Goal: Task Accomplishment & Management: Use online tool/utility

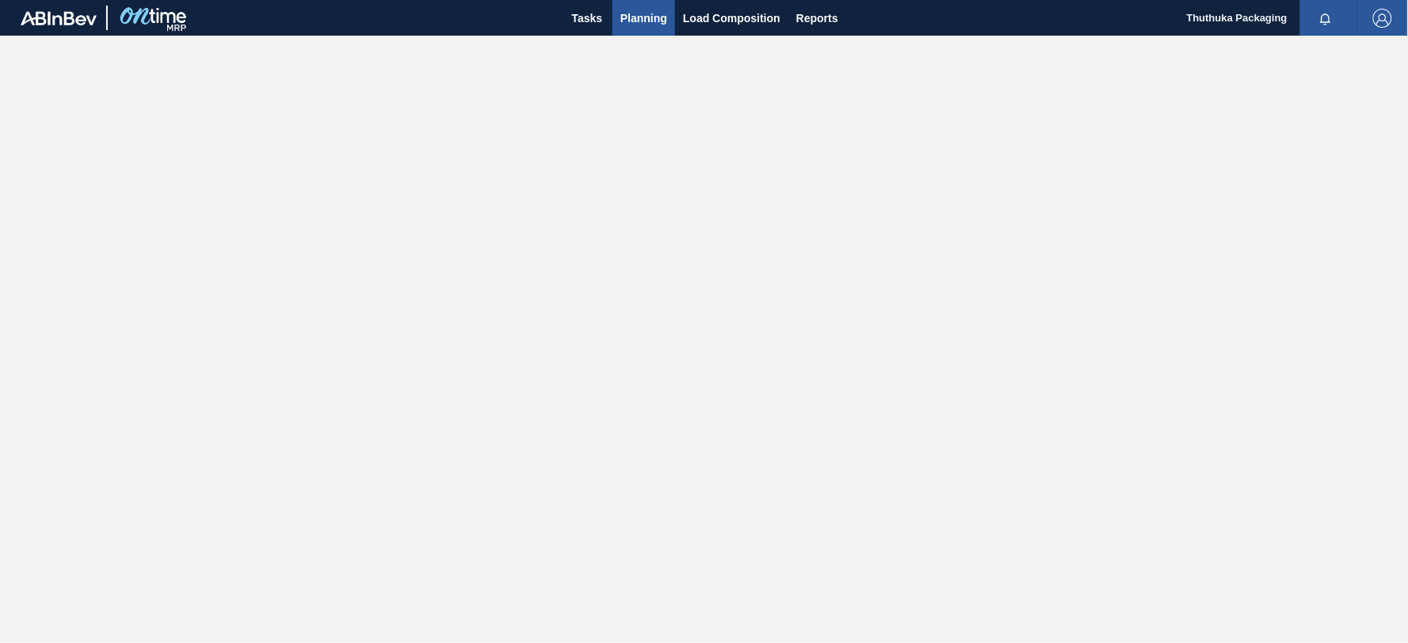
click at [658, 17] on span "Planning" at bounding box center [643, 18] width 47 height 19
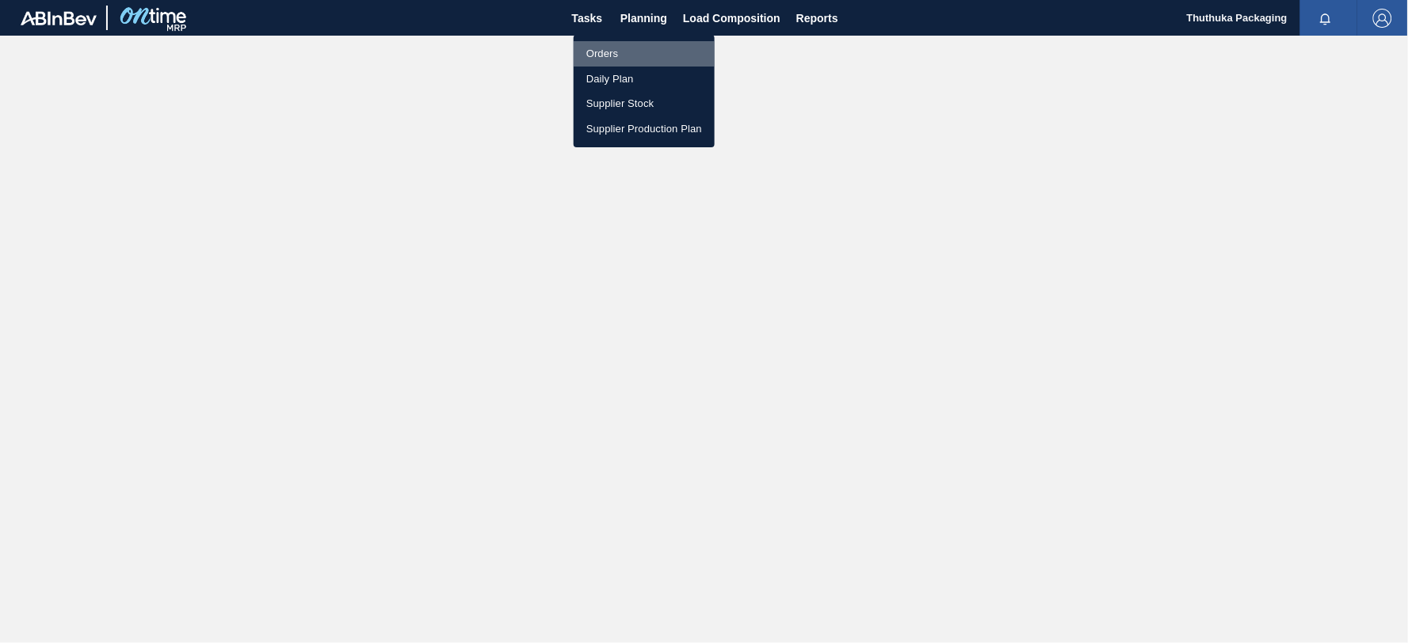
click at [602, 52] on li "Orders" at bounding box center [644, 53] width 141 height 25
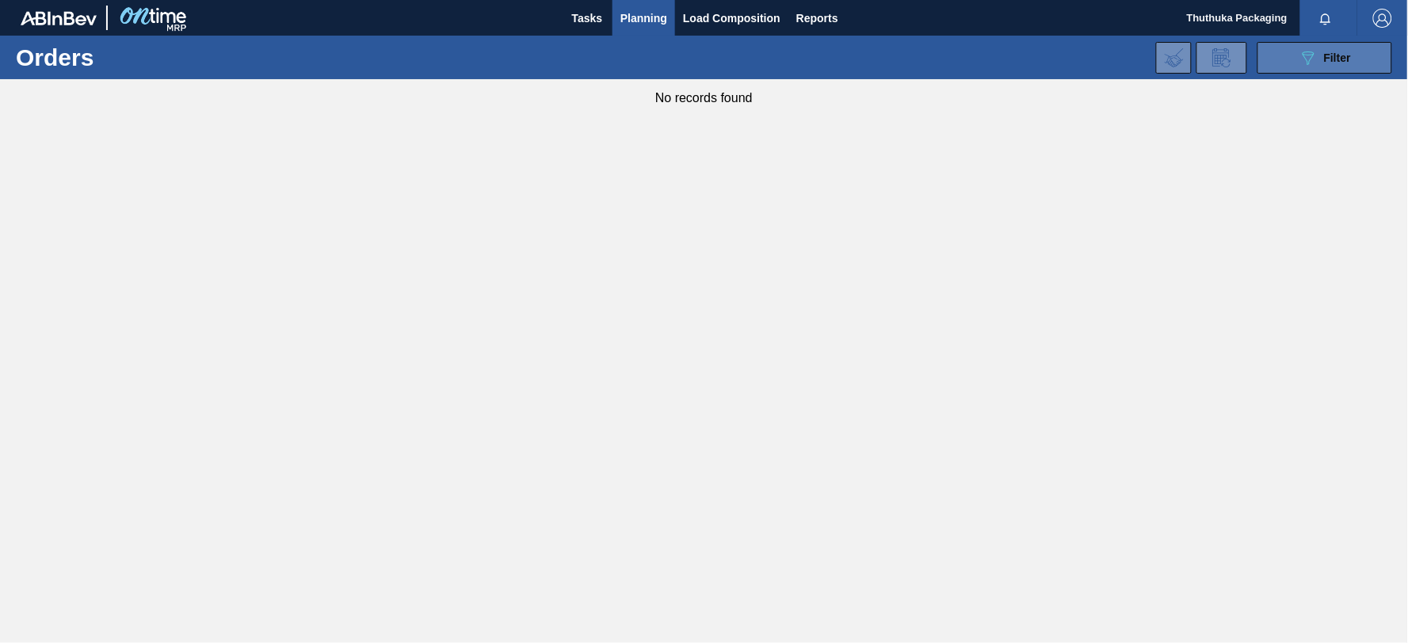
click at [1306, 57] on icon "089F7B8B-B2A5-4AFE-B5C0-19BA573D28AC" at bounding box center [1308, 57] width 19 height 19
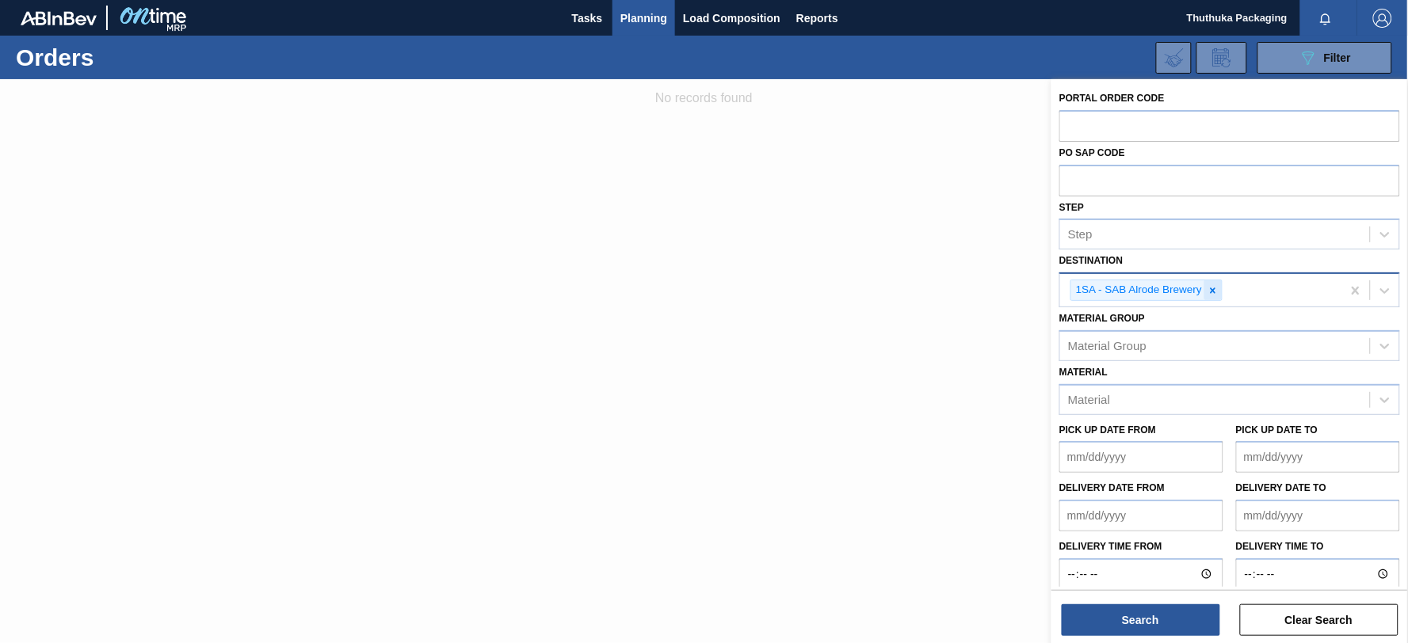
click at [1215, 291] on icon at bounding box center [1214, 291] width 6 height 6
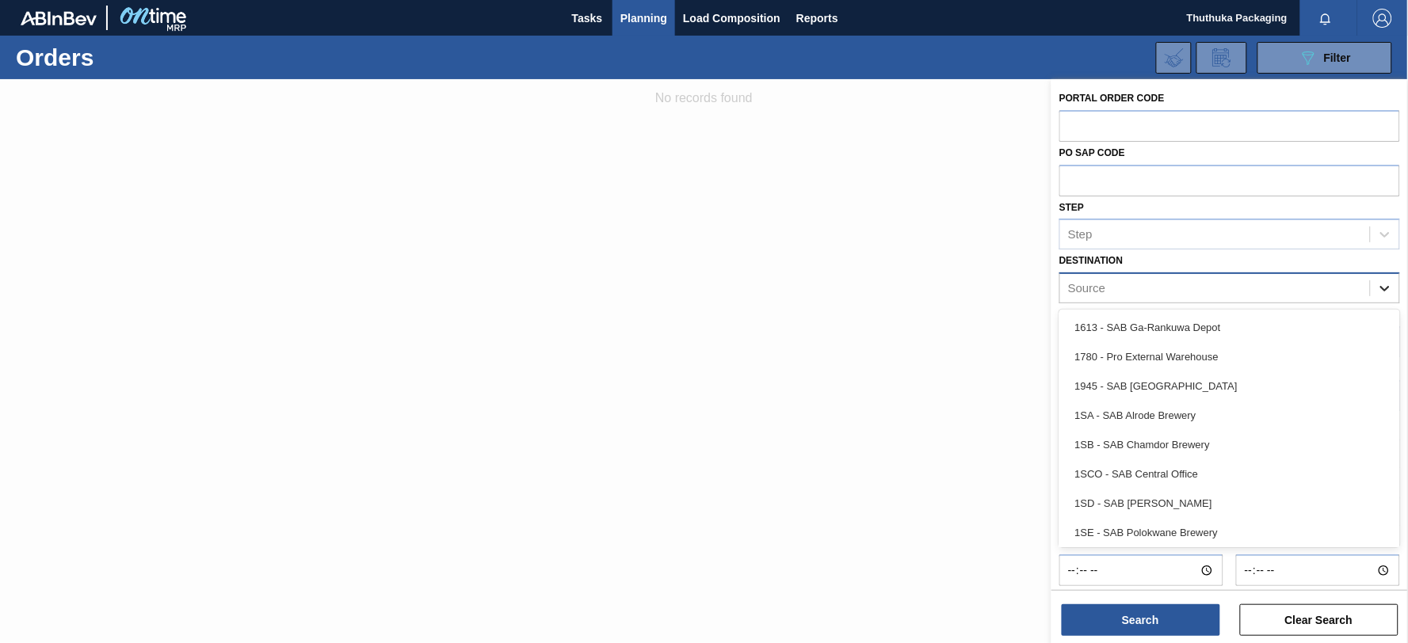
click at [1390, 286] on icon at bounding box center [1385, 289] width 16 height 16
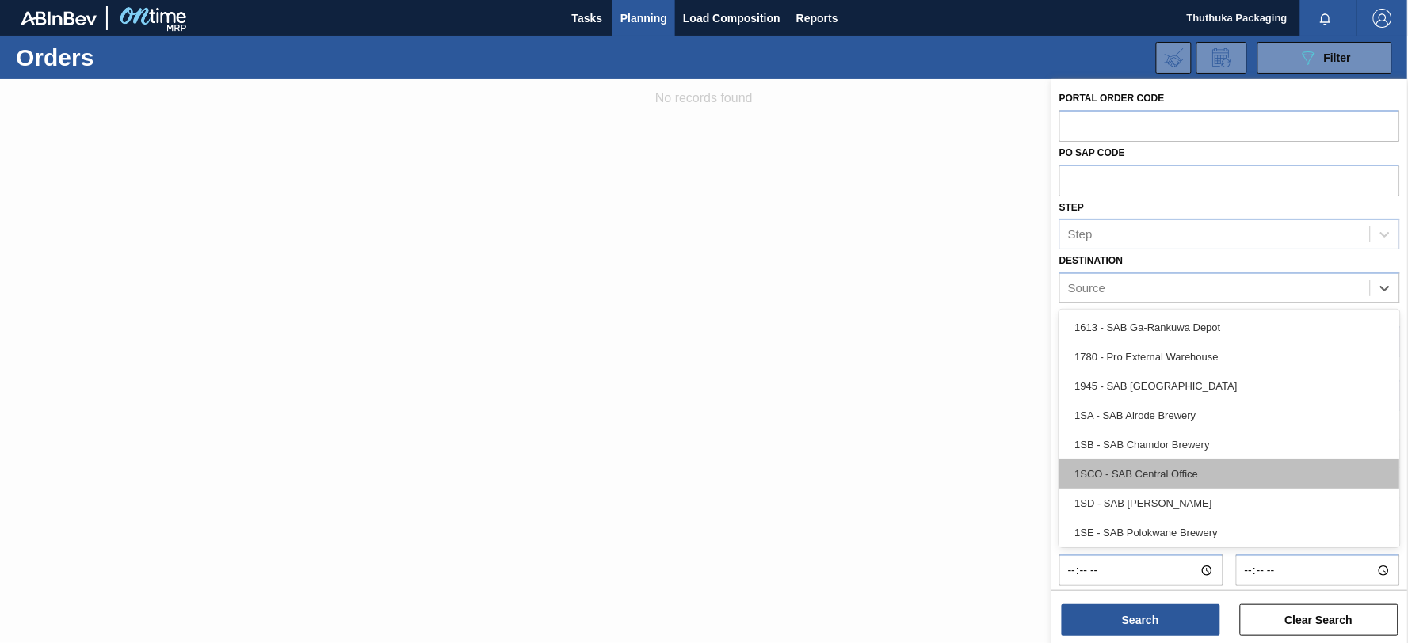
scroll to position [90, 0]
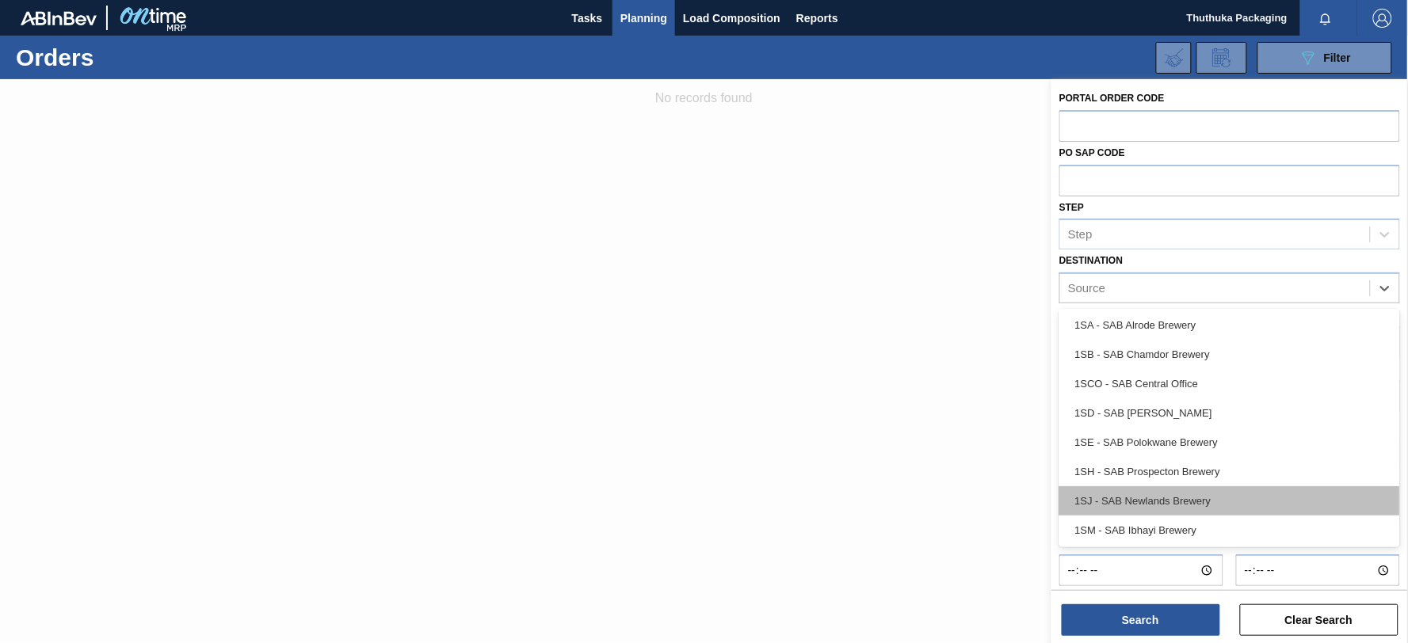
click at [1201, 497] on div "1SJ - SAB Newlands Brewery" at bounding box center [1229, 501] width 341 height 29
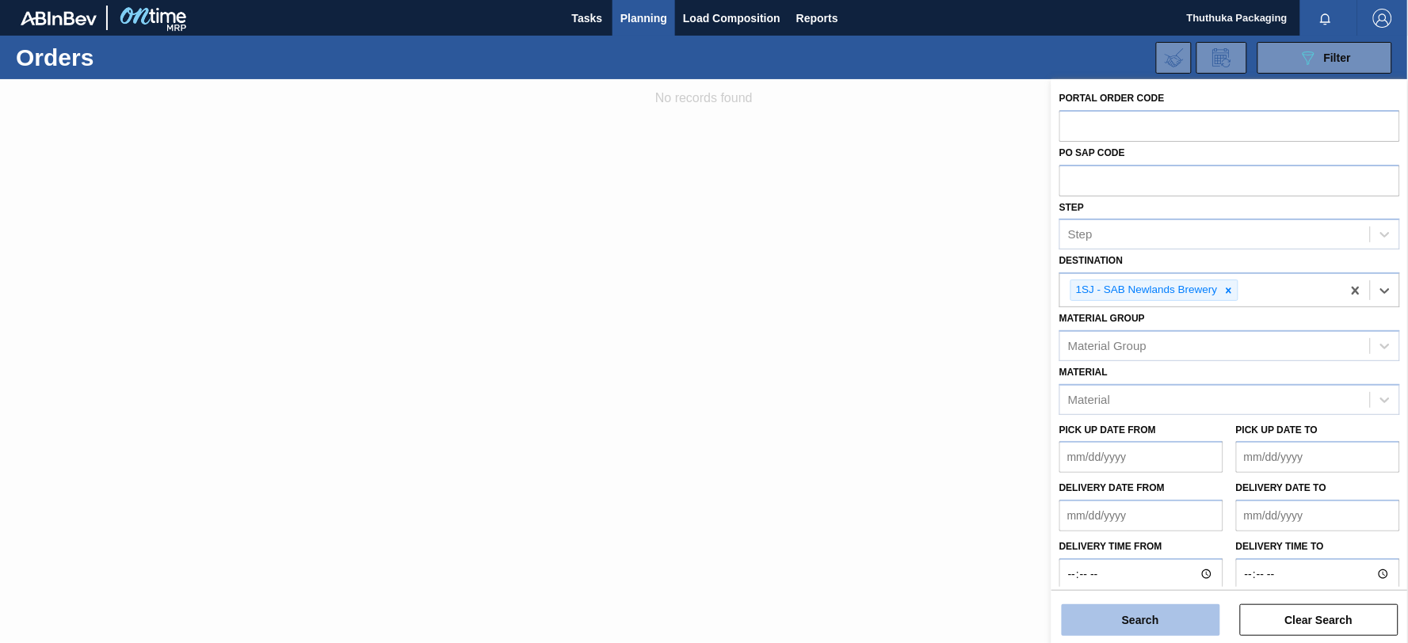
click at [1155, 615] on button "Search" at bounding box center [1141, 621] width 158 height 32
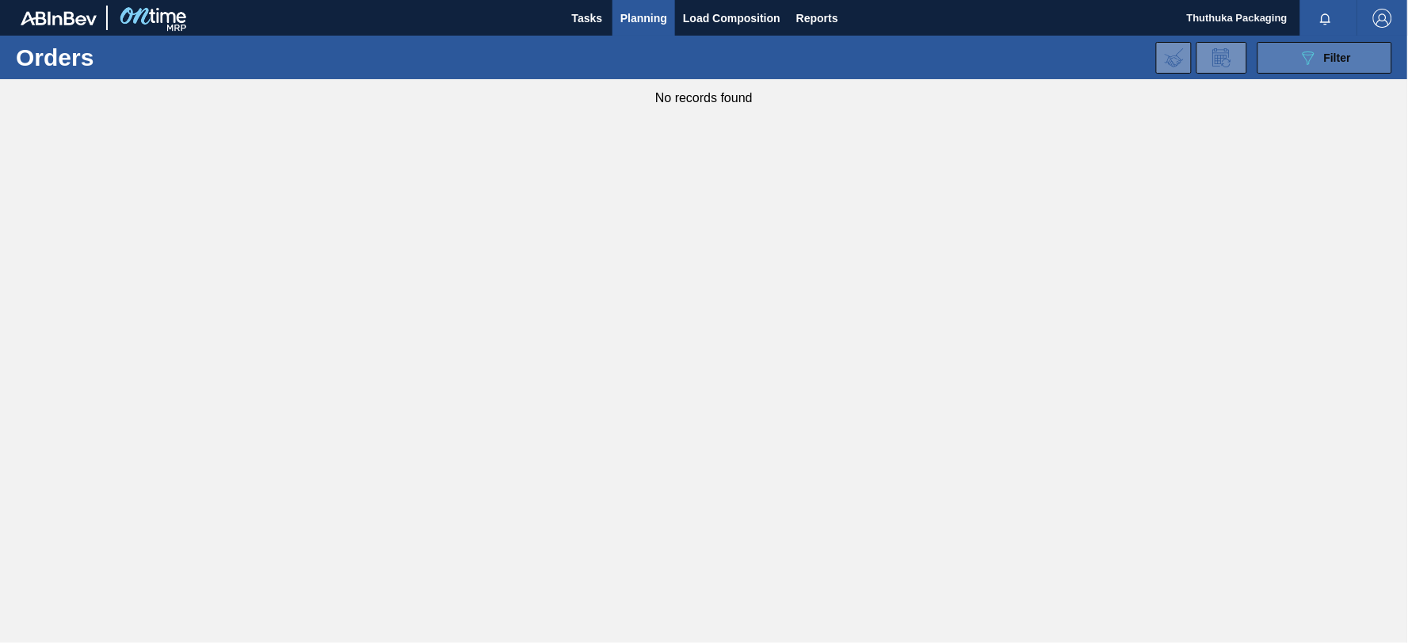
click at [1293, 67] on button "089F7B8B-B2A5-4AFE-B5C0-19BA573D28AC Filter" at bounding box center [1325, 58] width 135 height 32
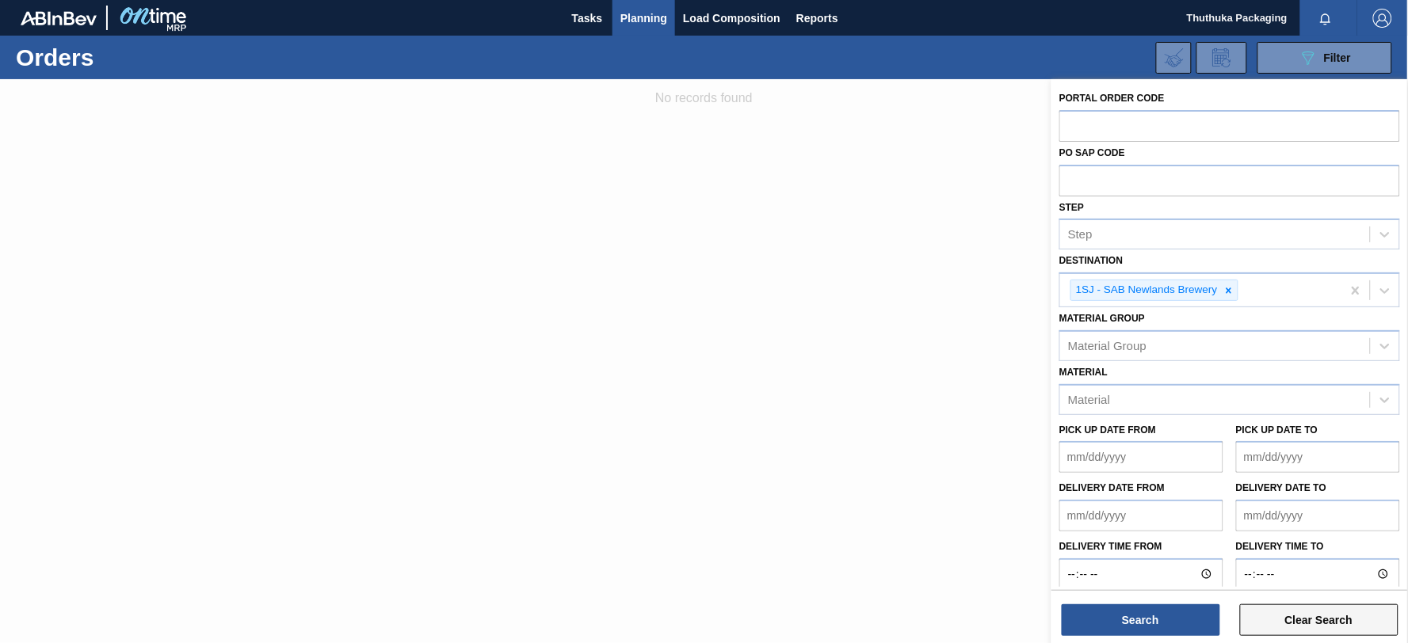
click at [1308, 624] on button "Clear Search" at bounding box center [1319, 621] width 158 height 32
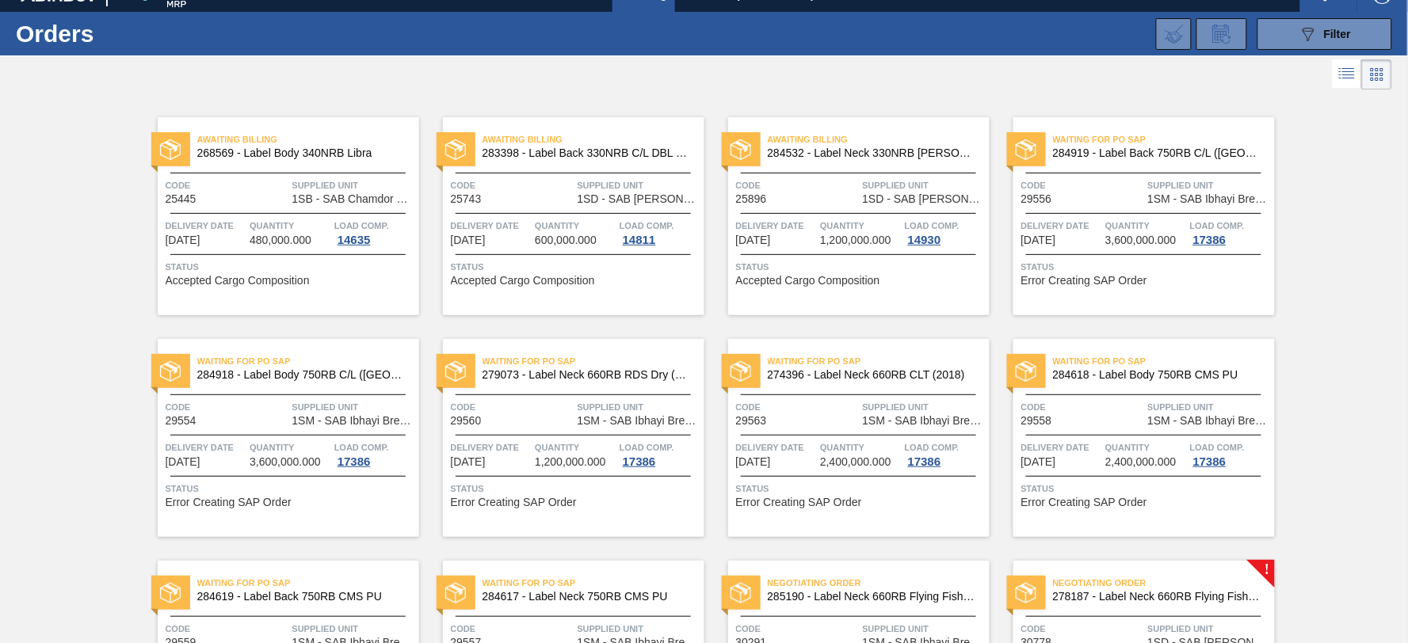
scroll to position [0, 0]
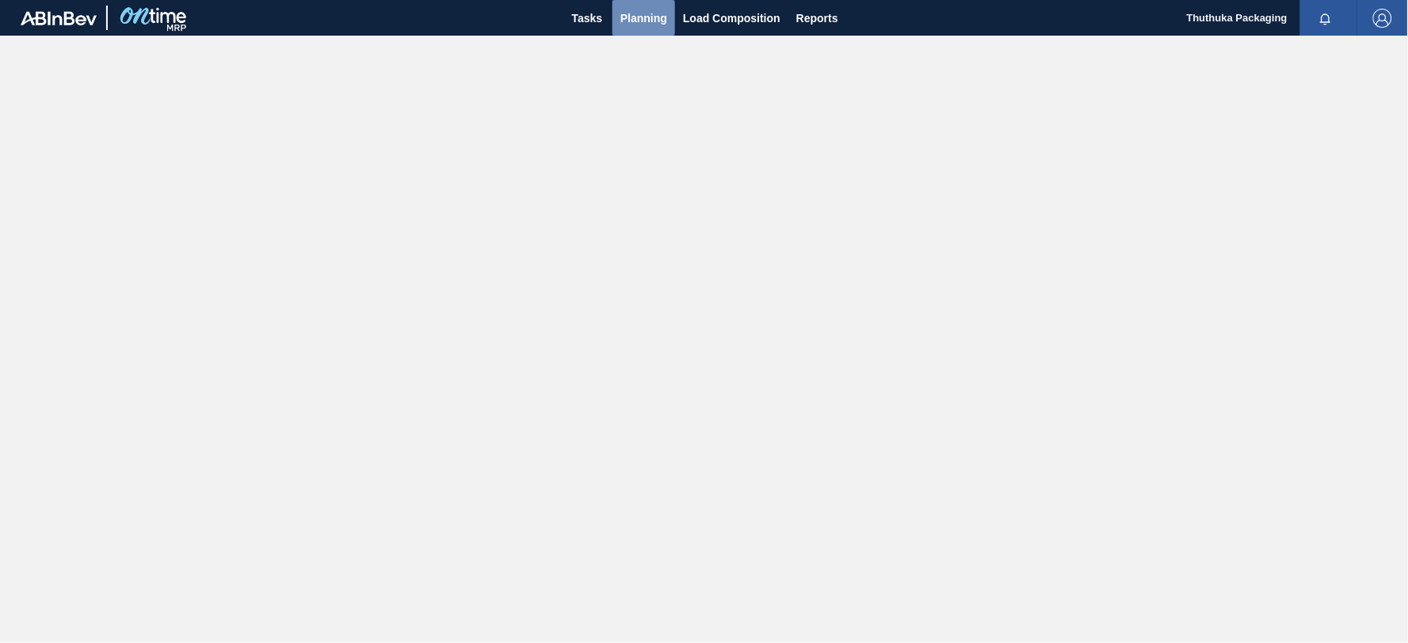
click at [651, 17] on span "Planning" at bounding box center [643, 18] width 47 height 19
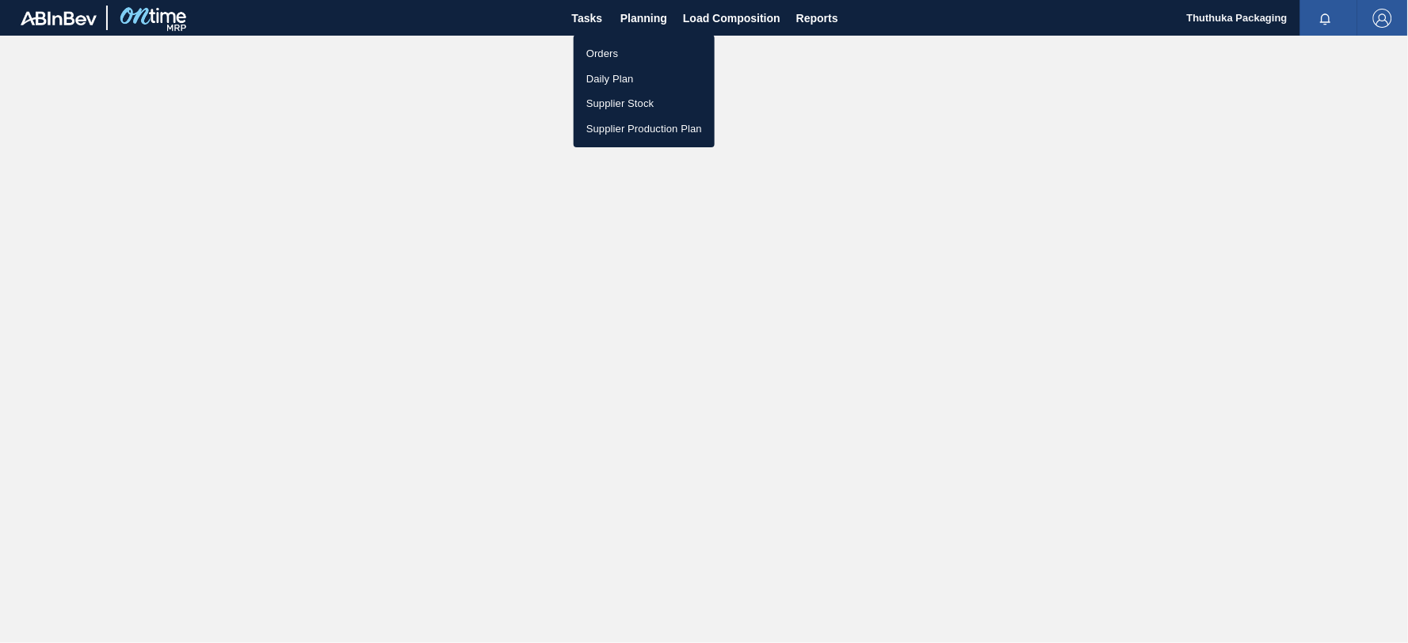
click at [613, 50] on li "Orders" at bounding box center [644, 53] width 141 height 25
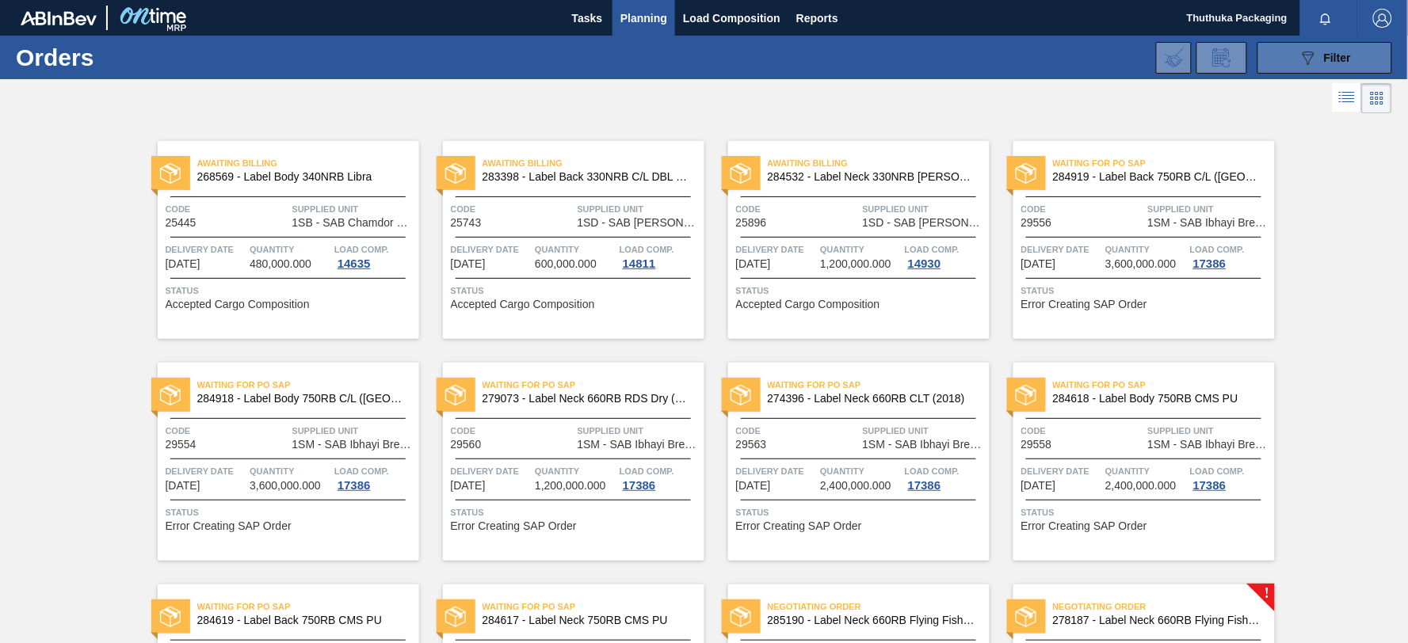
click at [1331, 55] on span "Filter" at bounding box center [1337, 58] width 27 height 13
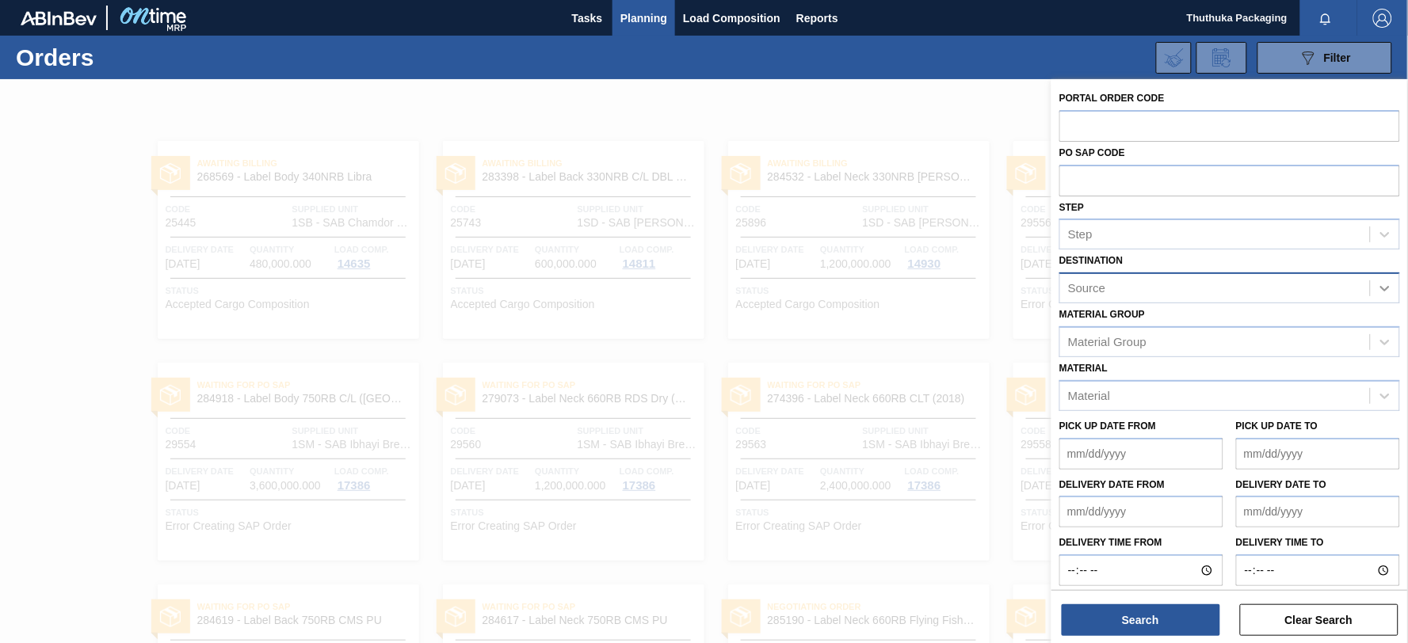
click at [1381, 289] on icon at bounding box center [1385, 289] width 16 height 16
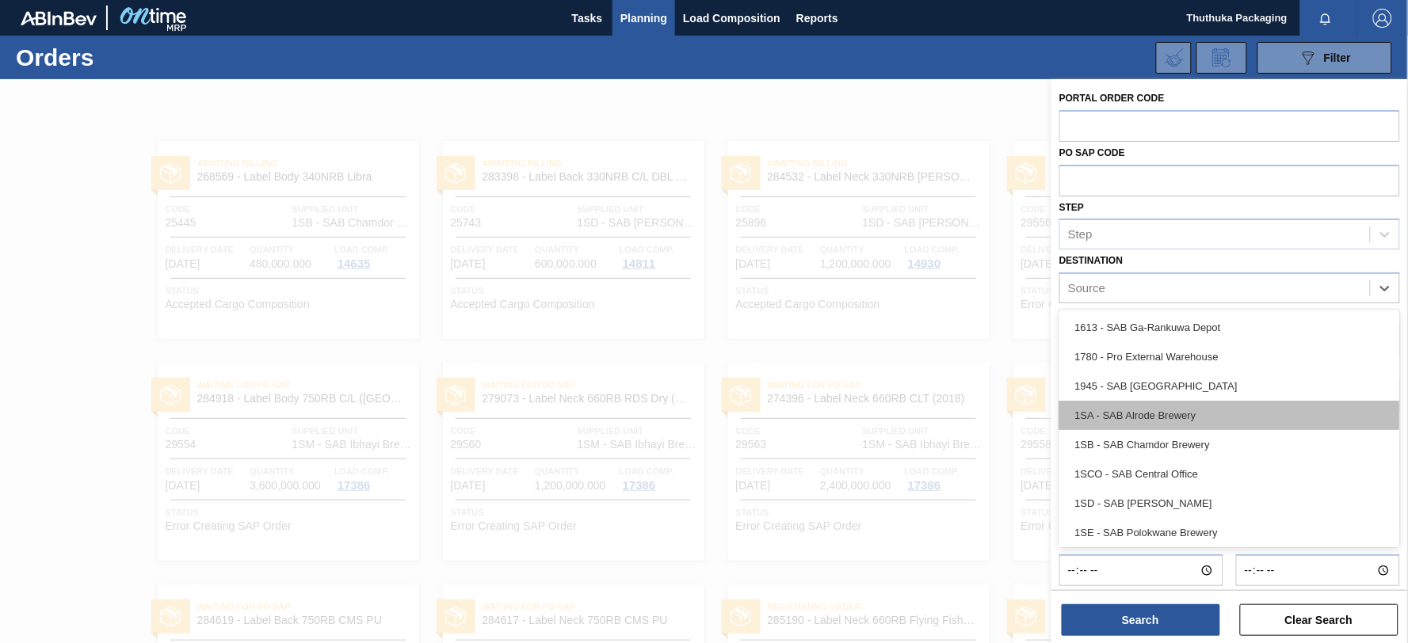
click at [1260, 422] on div "1SA - SAB Alrode Brewery" at bounding box center [1229, 415] width 341 height 29
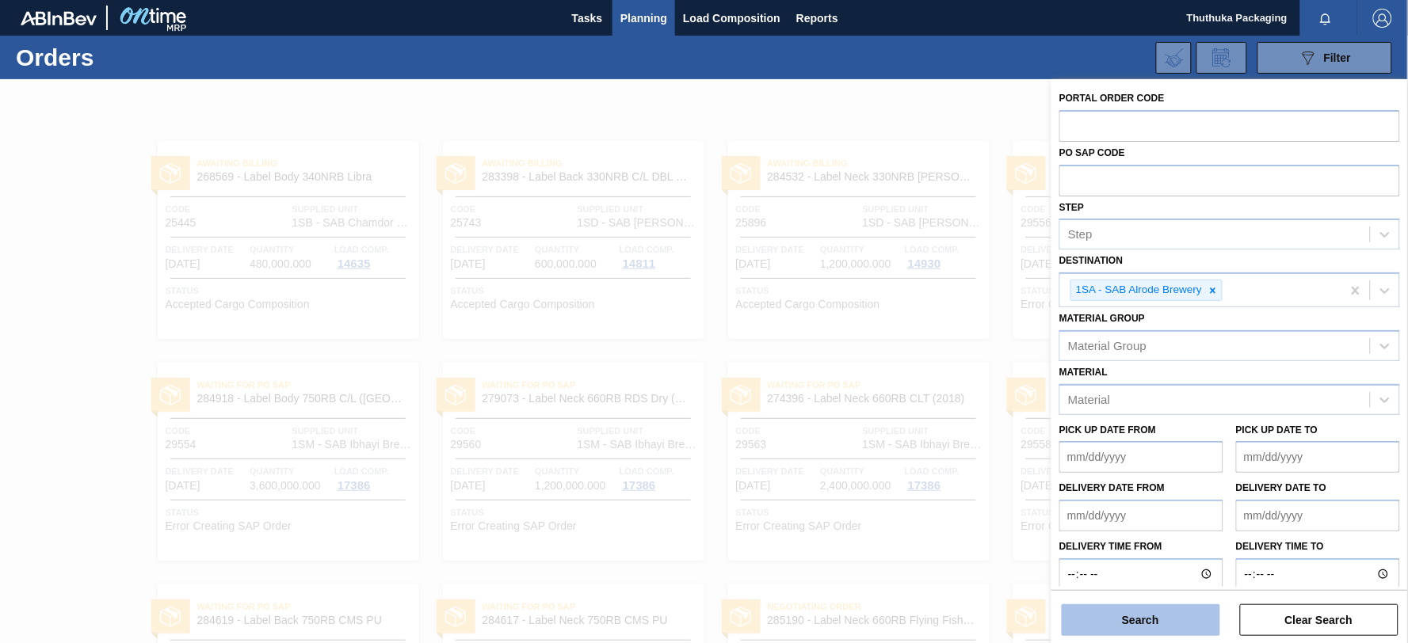
click at [1129, 619] on button "Search" at bounding box center [1141, 621] width 158 height 32
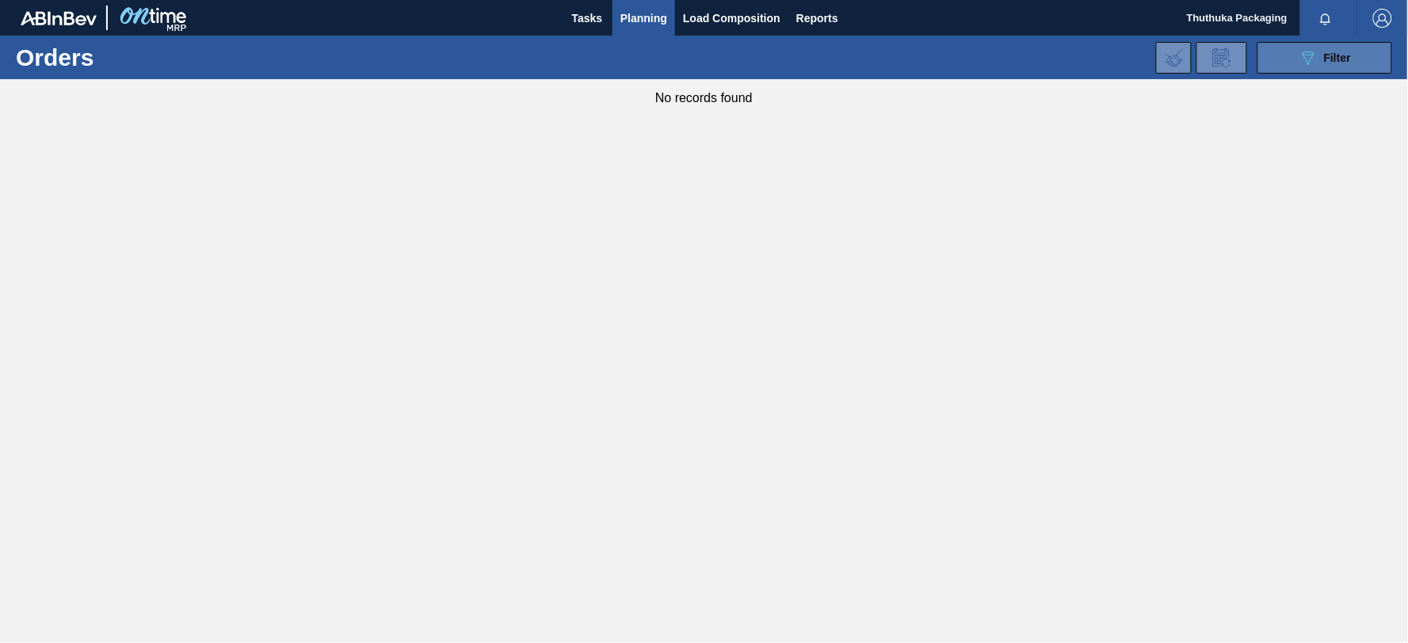
click at [1306, 53] on icon "089F7B8B-B2A5-4AFE-B5C0-19BA573D28AC" at bounding box center [1308, 57] width 19 height 19
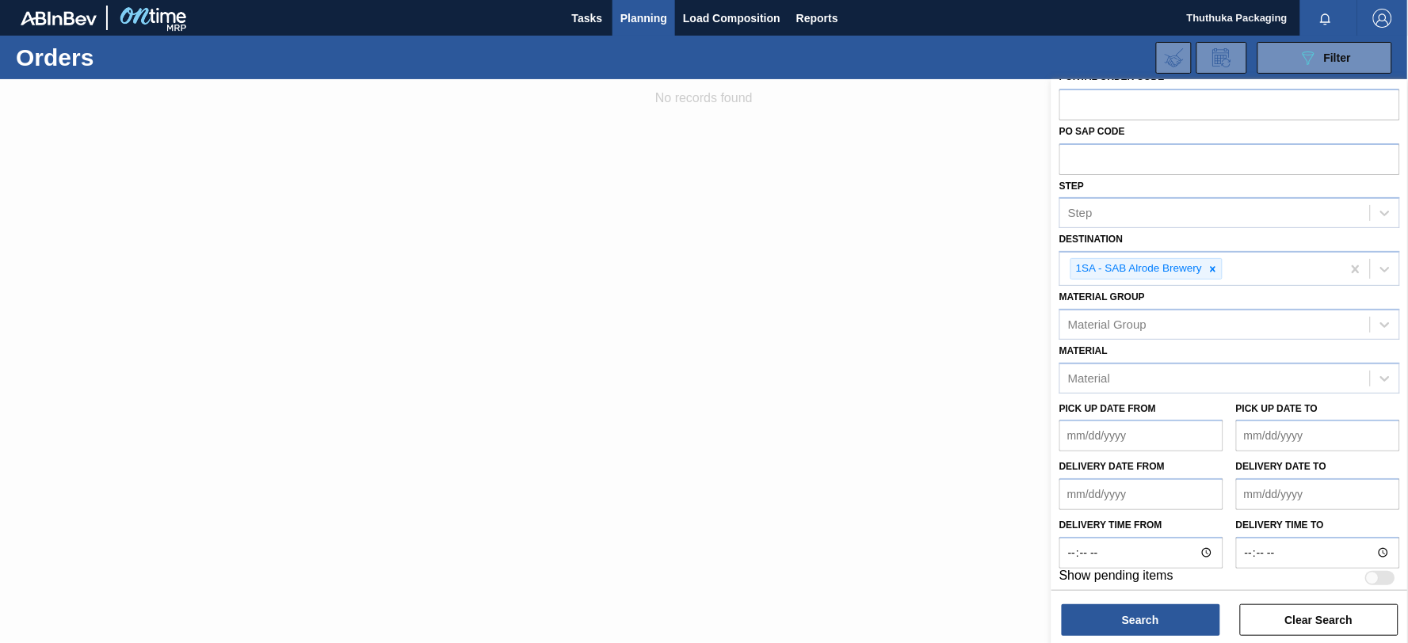
scroll to position [28, 0]
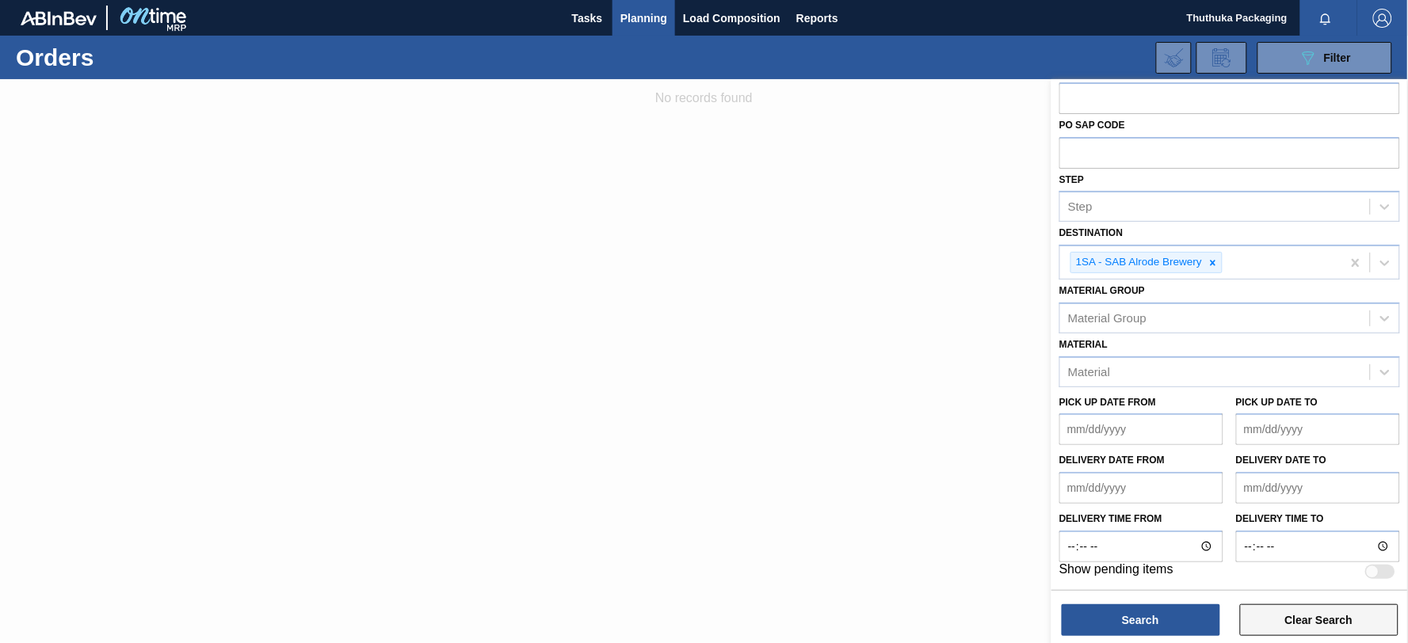
drag, startPoint x: 1325, startPoint y: 622, endPoint x: 1330, endPoint y: 609, distance: 14.3
click at [1325, 621] on button "Clear Search" at bounding box center [1319, 621] width 158 height 32
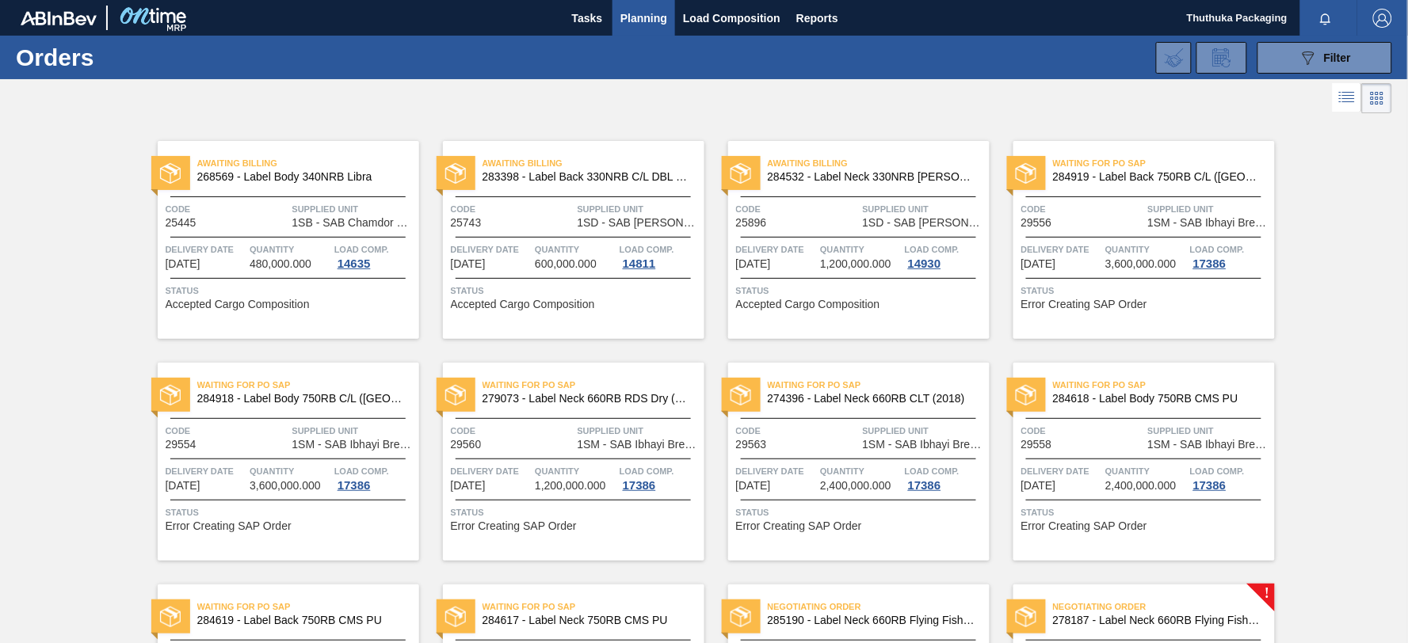
scroll to position [420, 0]
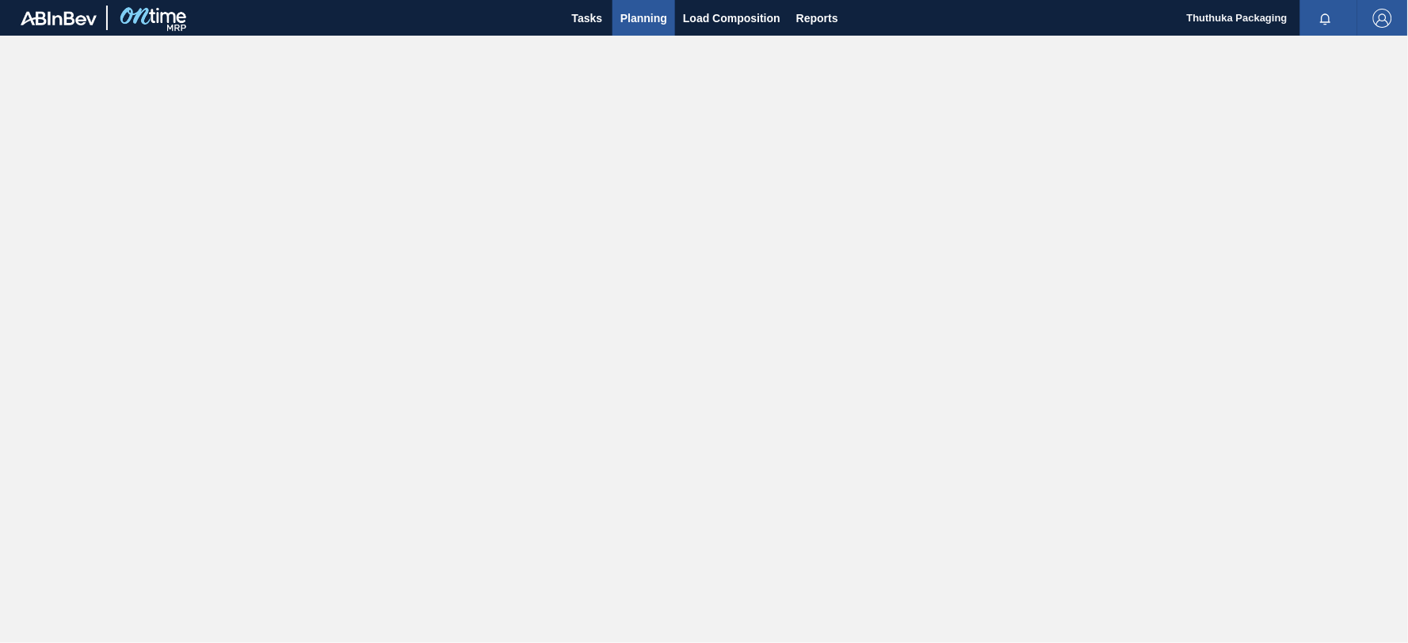
click at [651, 14] on span "Planning" at bounding box center [643, 18] width 47 height 19
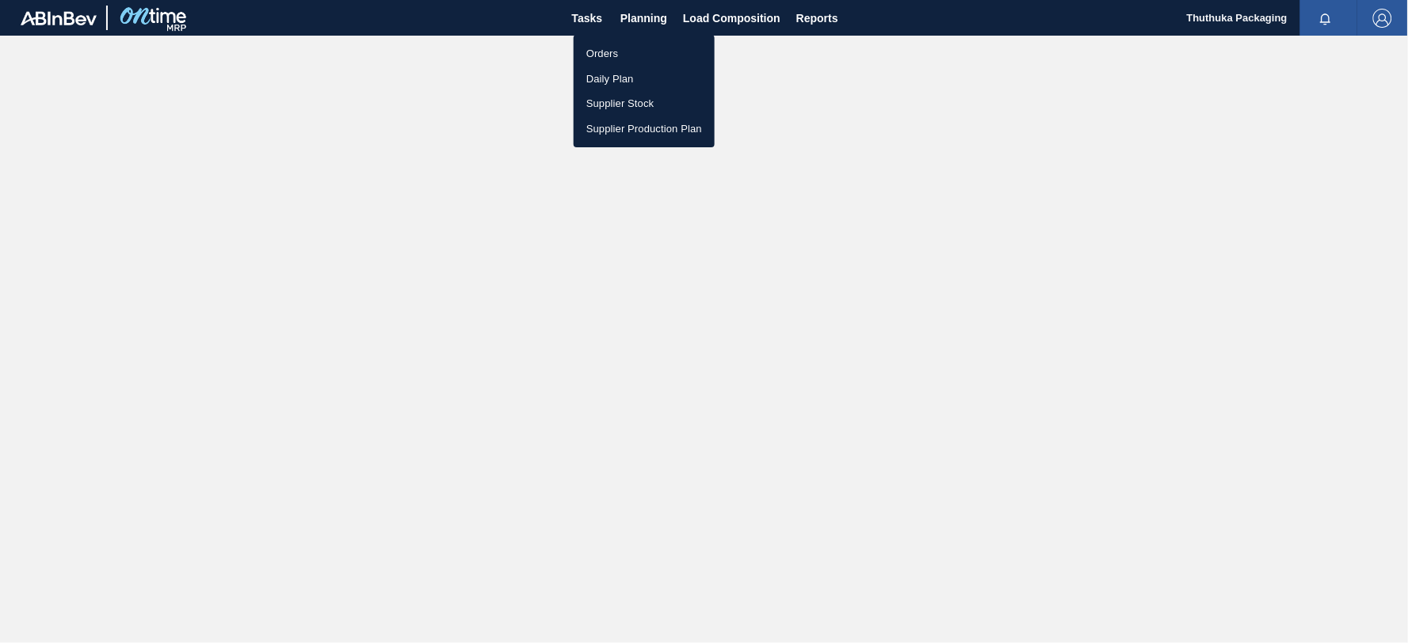
click at [606, 56] on li "Orders" at bounding box center [644, 53] width 141 height 25
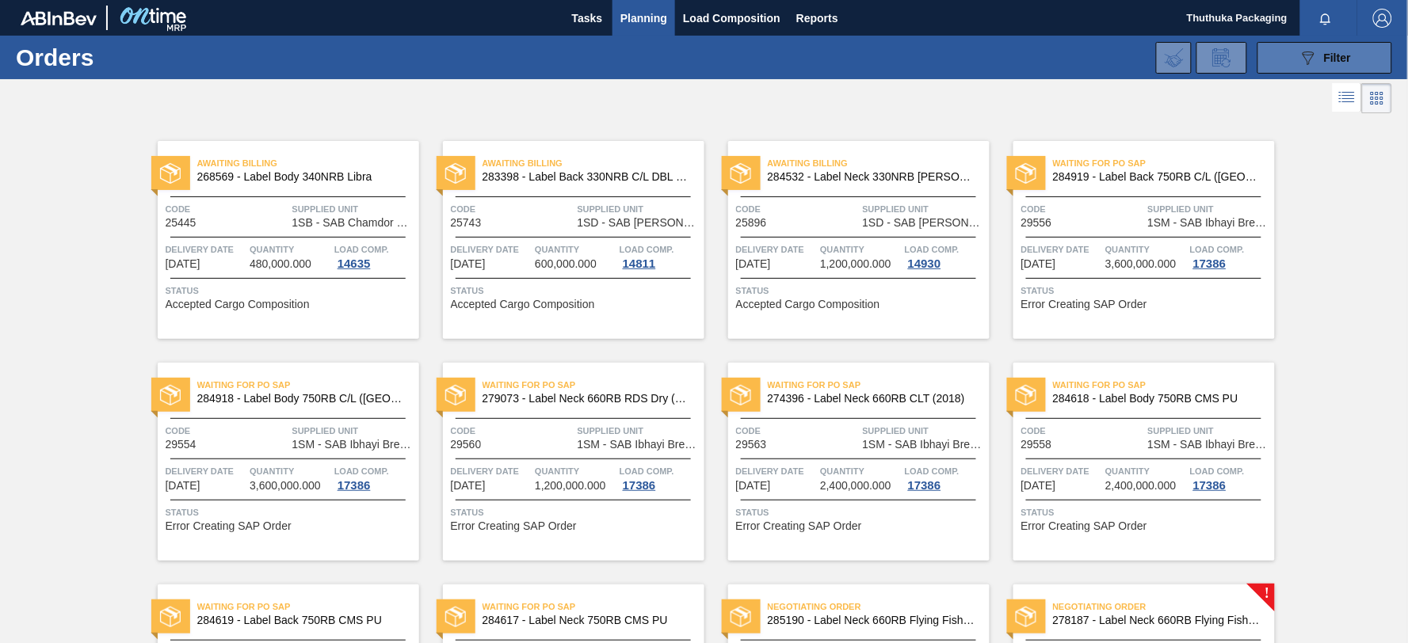
click at [1299, 56] on icon "089F7B8B-B2A5-4AFE-B5C0-19BA573D28AC" at bounding box center [1308, 57] width 19 height 19
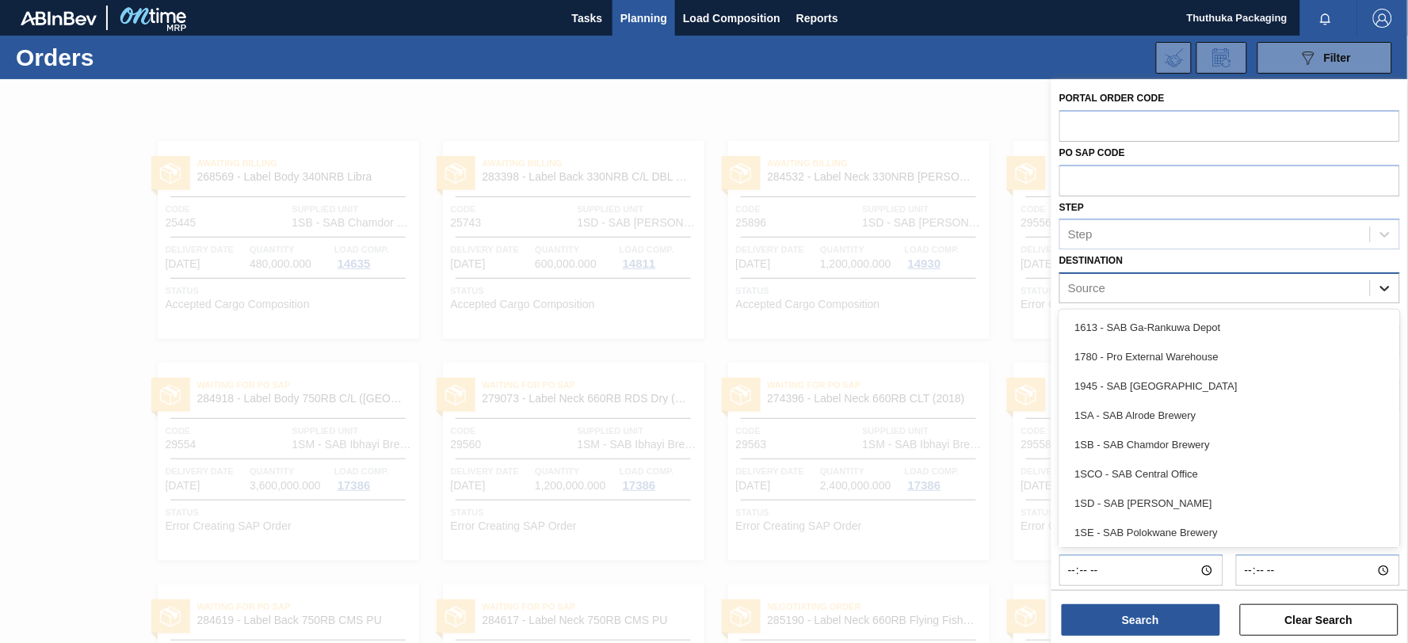
click at [1377, 291] on icon at bounding box center [1385, 289] width 16 height 16
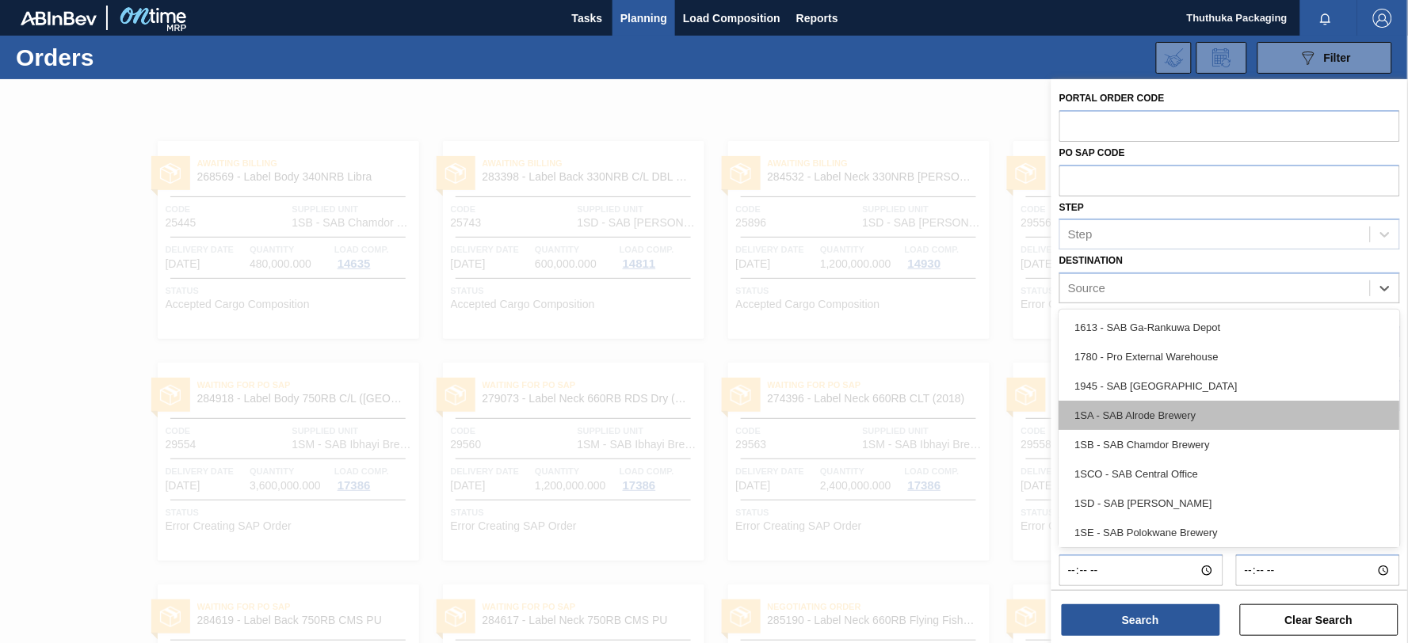
click at [1189, 414] on div "1SA - SAB Alrode Brewery" at bounding box center [1229, 415] width 341 height 29
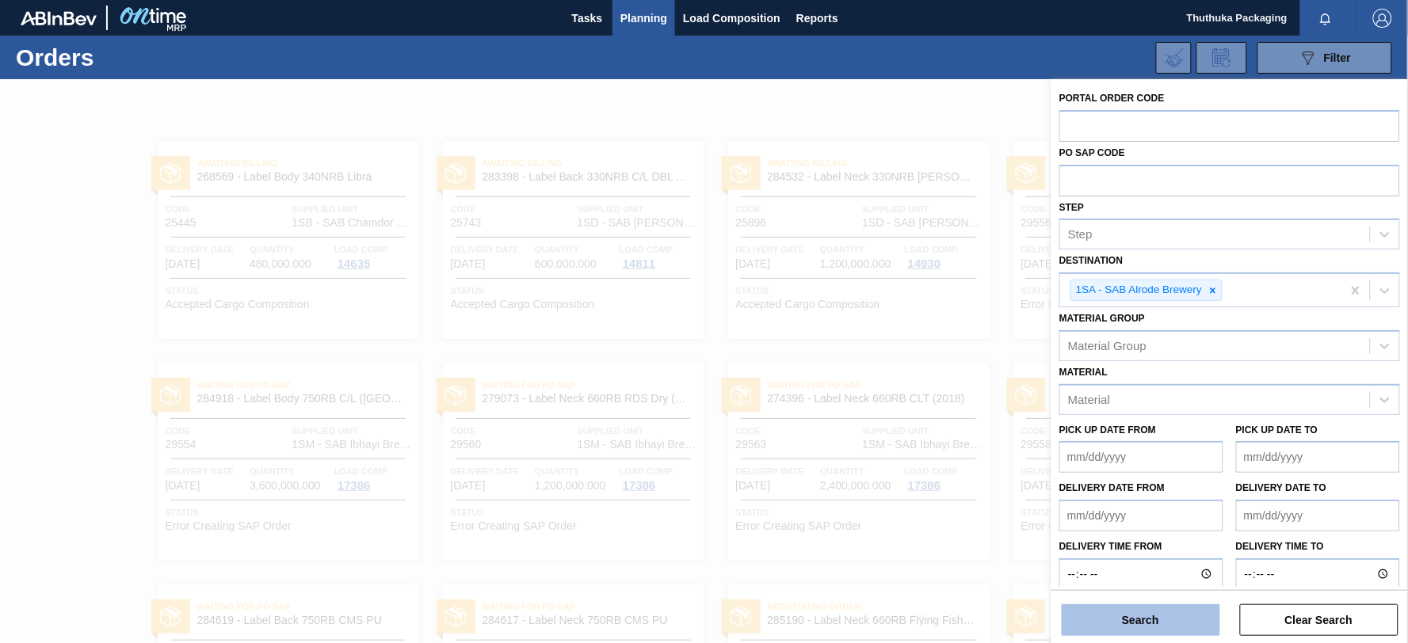
click at [1178, 616] on button "Search" at bounding box center [1141, 621] width 158 height 32
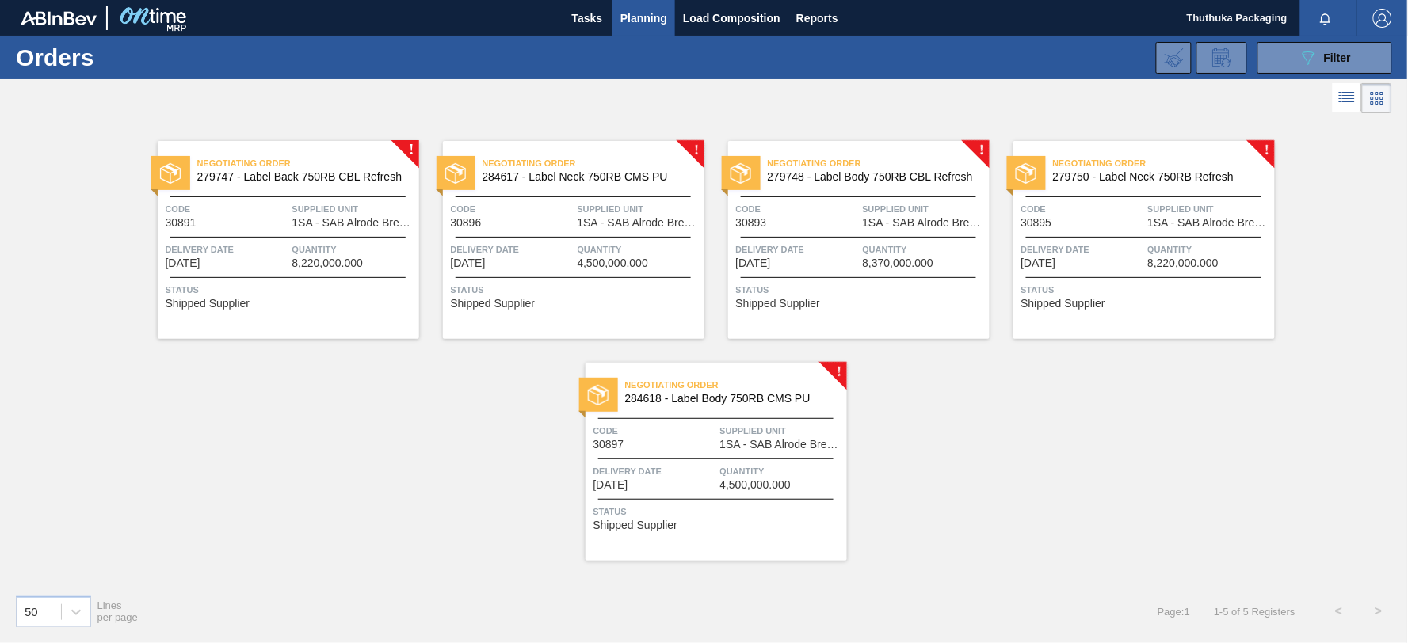
click at [375, 170] on span "Negotiating Order" at bounding box center [308, 163] width 222 height 16
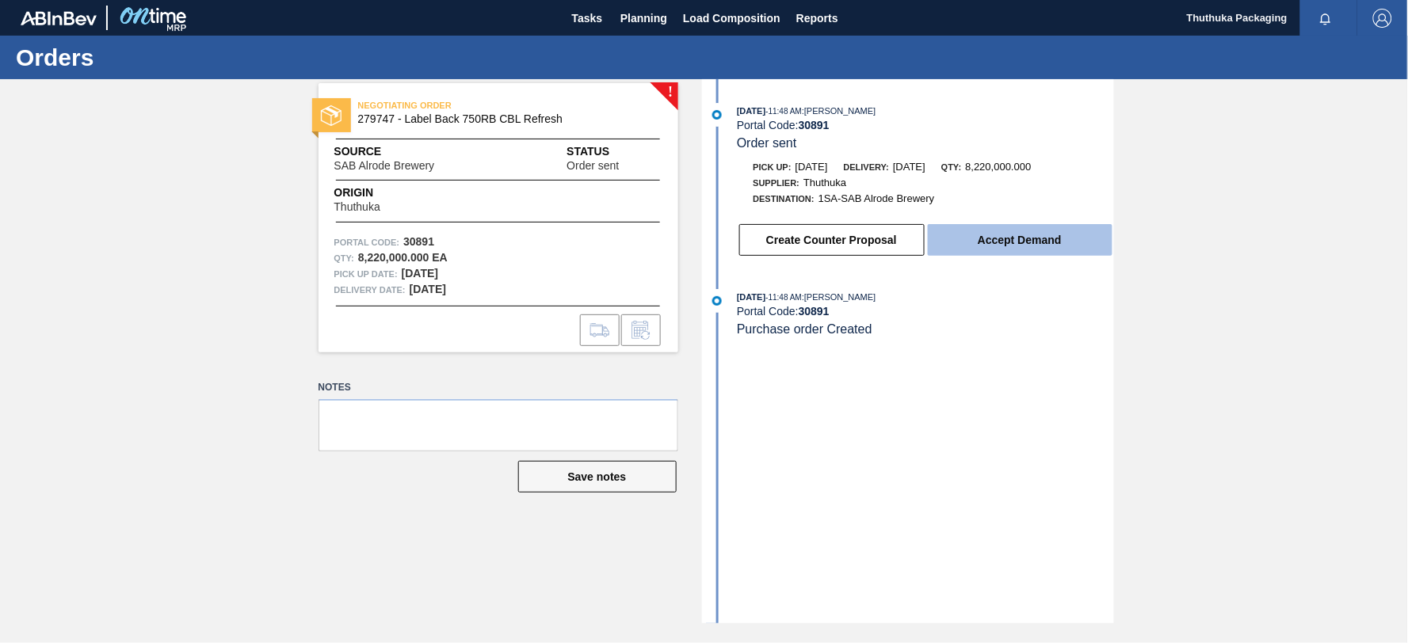
click at [1019, 242] on button "Accept Demand" at bounding box center [1020, 240] width 185 height 32
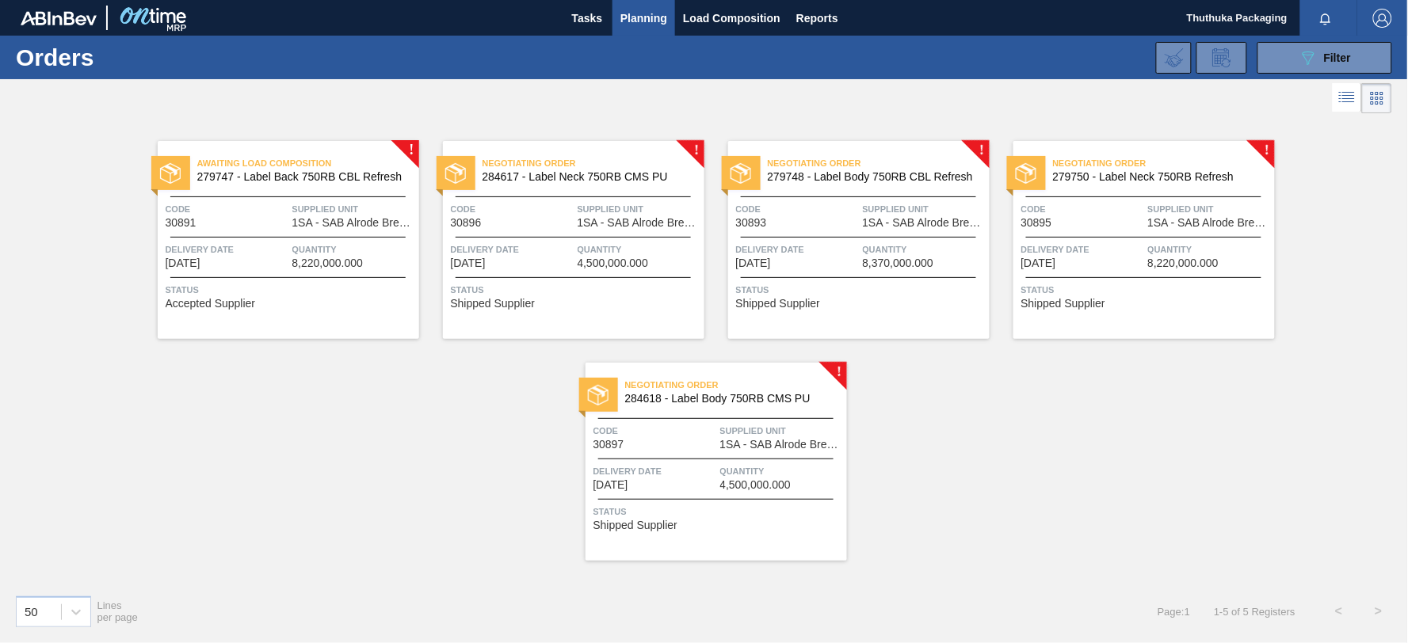
click at [617, 172] on span "284617 - Label Neck 750RB CMS PU" at bounding box center [587, 177] width 209 height 12
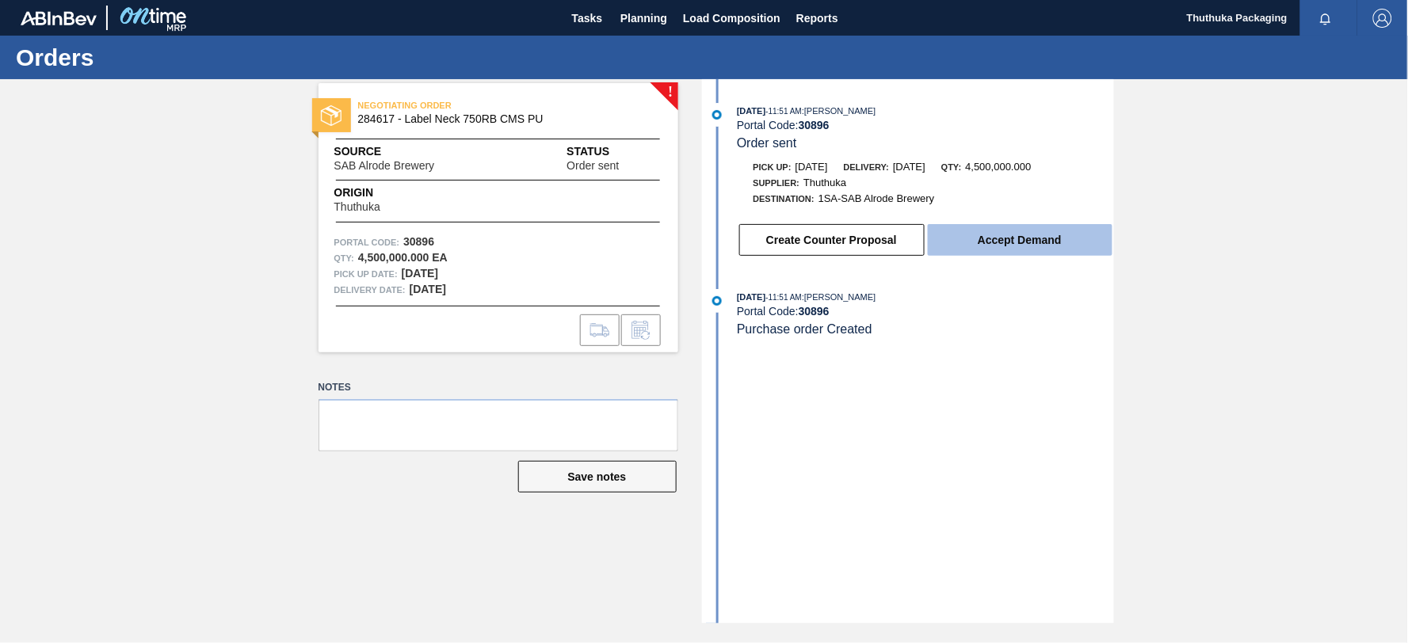
click at [973, 243] on button "Accept Demand" at bounding box center [1020, 240] width 185 height 32
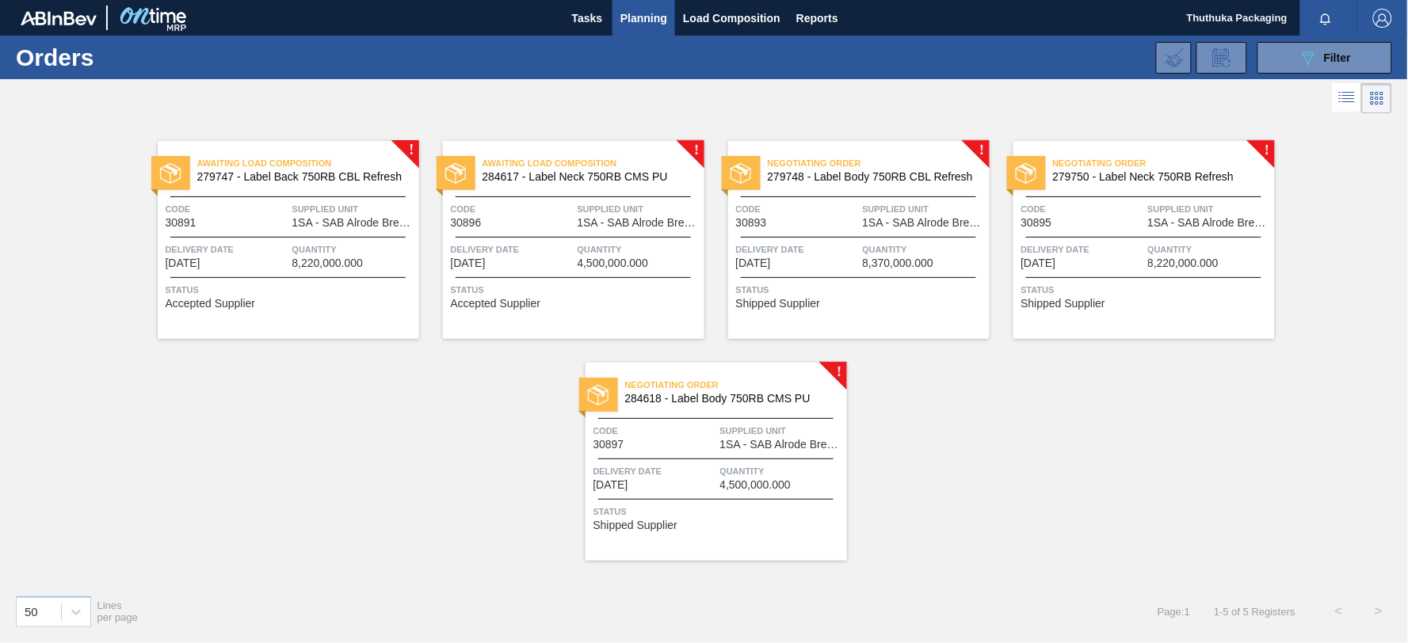
click at [743, 173] on img at bounding box center [741, 173] width 21 height 21
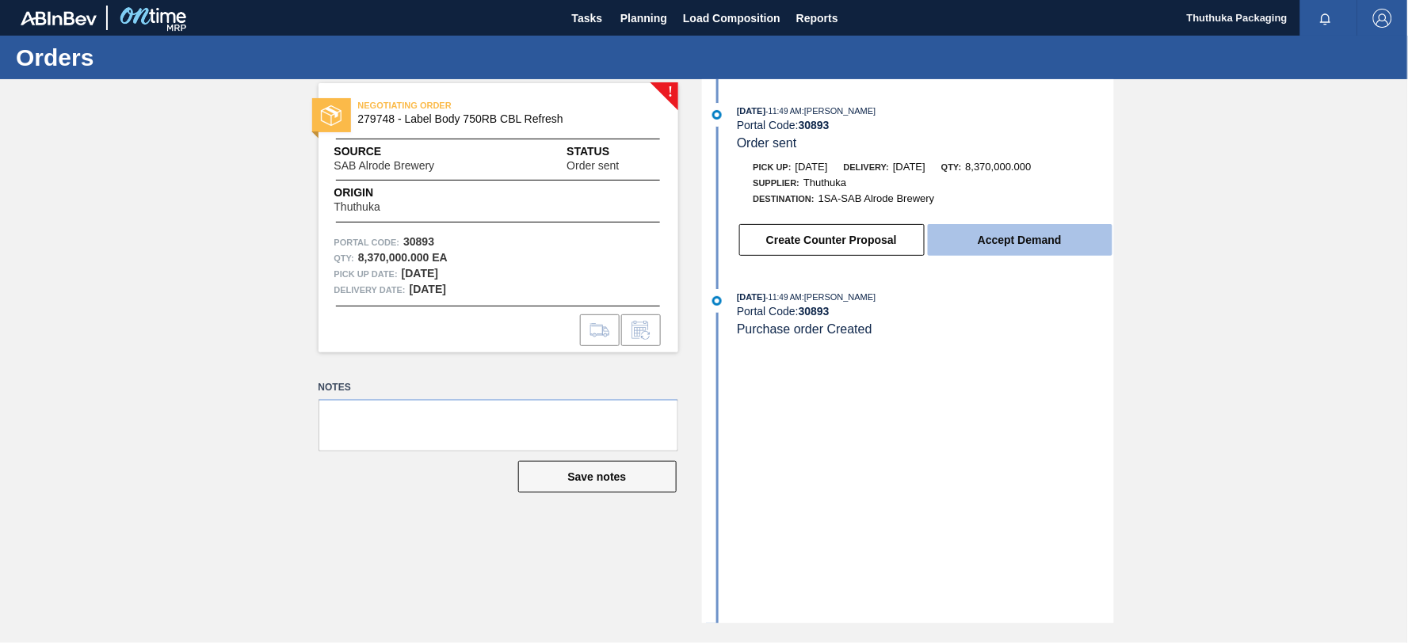
click at [991, 247] on button "Accept Demand" at bounding box center [1020, 240] width 185 height 32
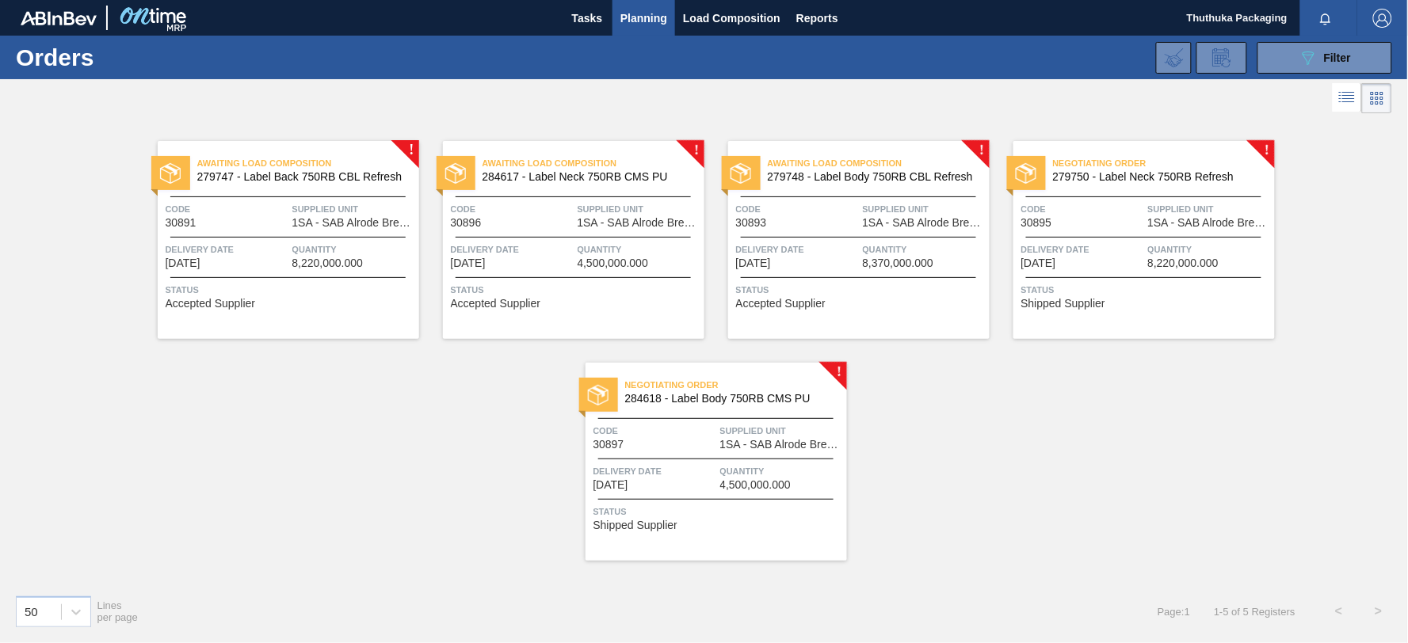
click at [1169, 168] on span "Negotiating Order" at bounding box center [1164, 163] width 222 height 16
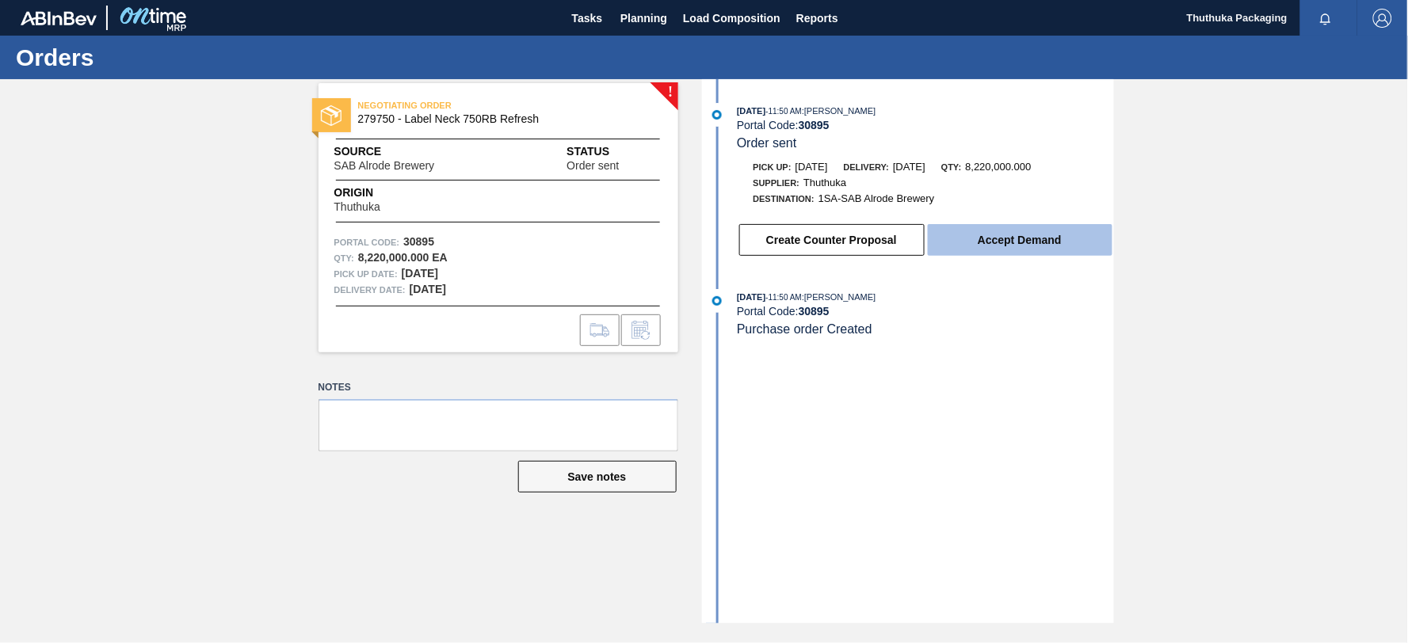
click at [1063, 242] on button "Accept Demand" at bounding box center [1020, 240] width 185 height 32
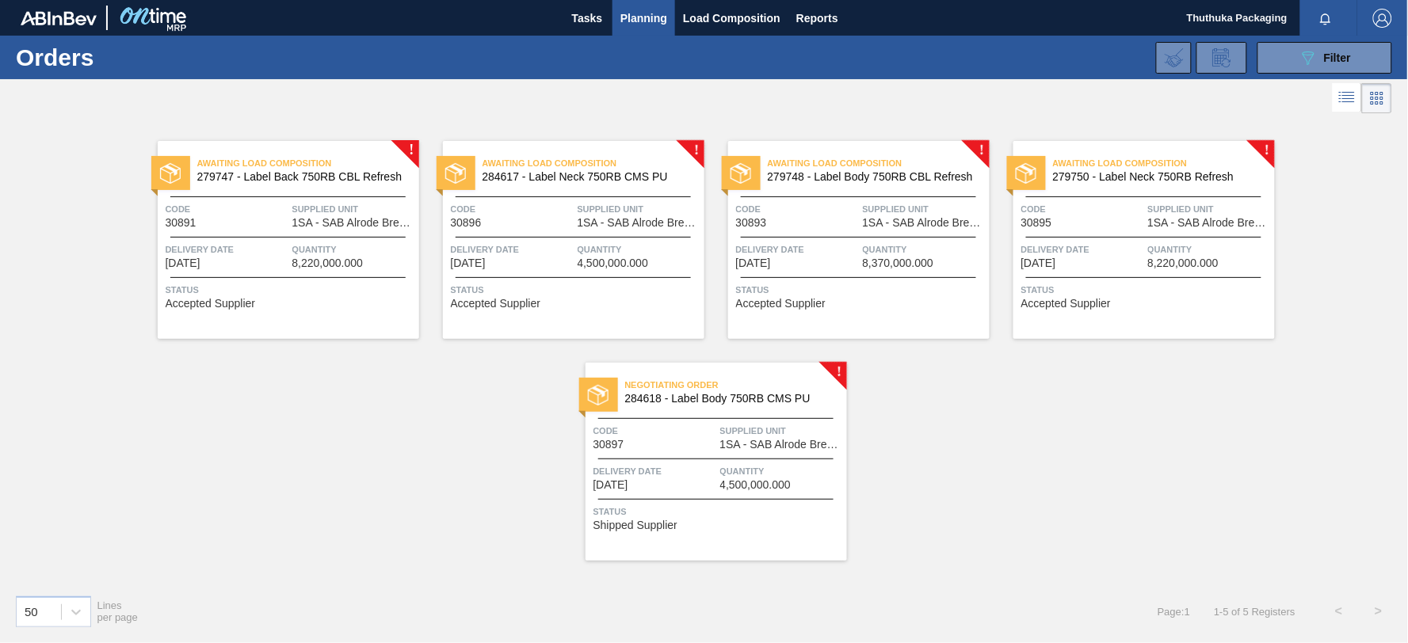
click at [669, 390] on span "Negotiating Order" at bounding box center [736, 385] width 222 height 16
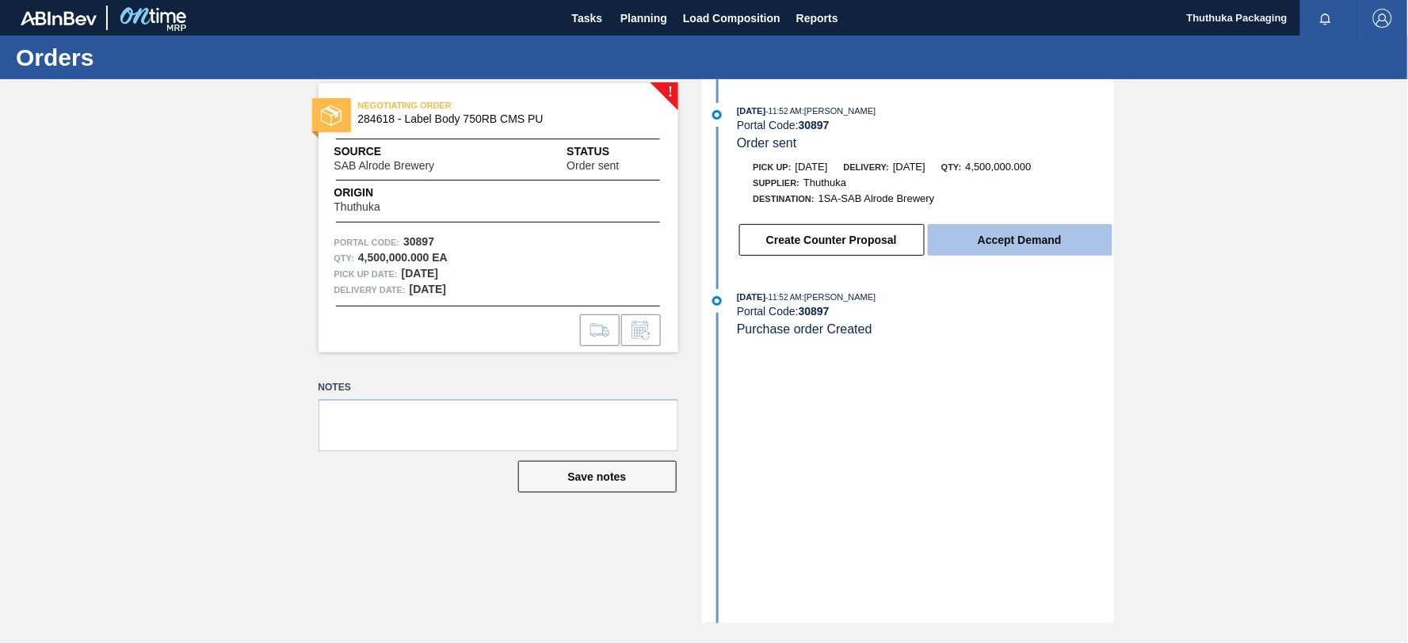
click at [1016, 243] on button "Accept Demand" at bounding box center [1020, 240] width 185 height 32
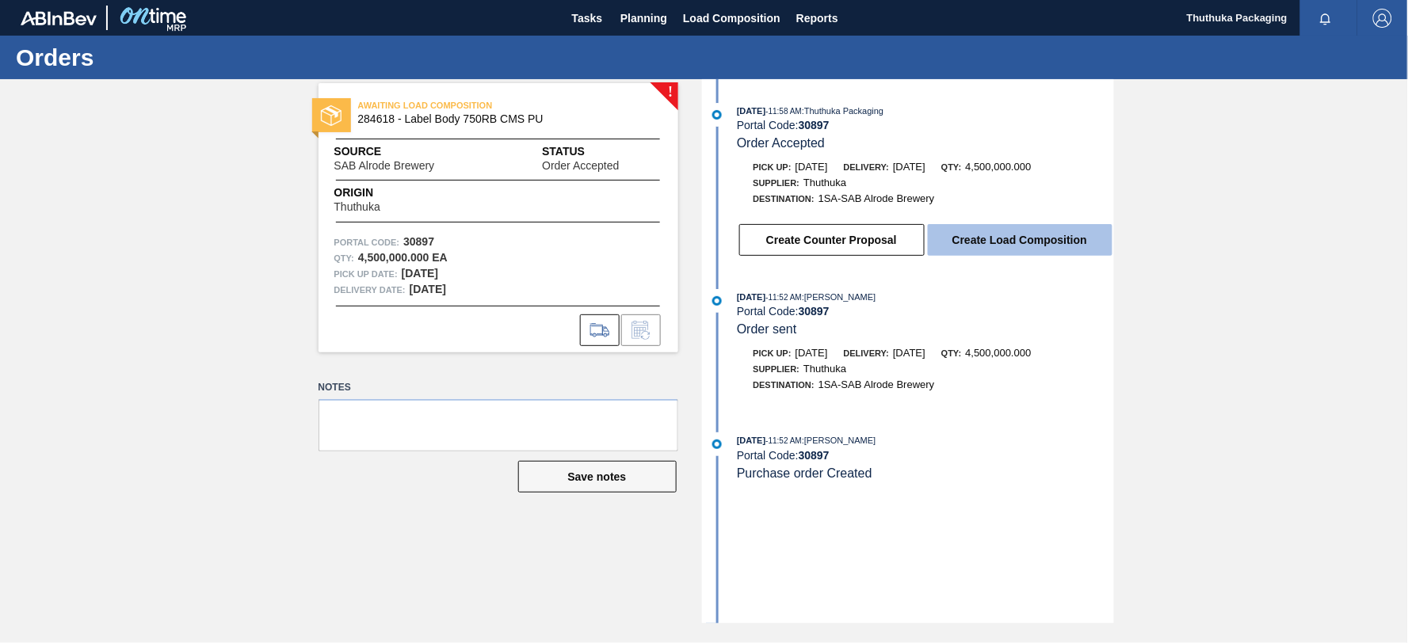
click at [1040, 239] on button "Create Load Composition" at bounding box center [1020, 240] width 185 height 32
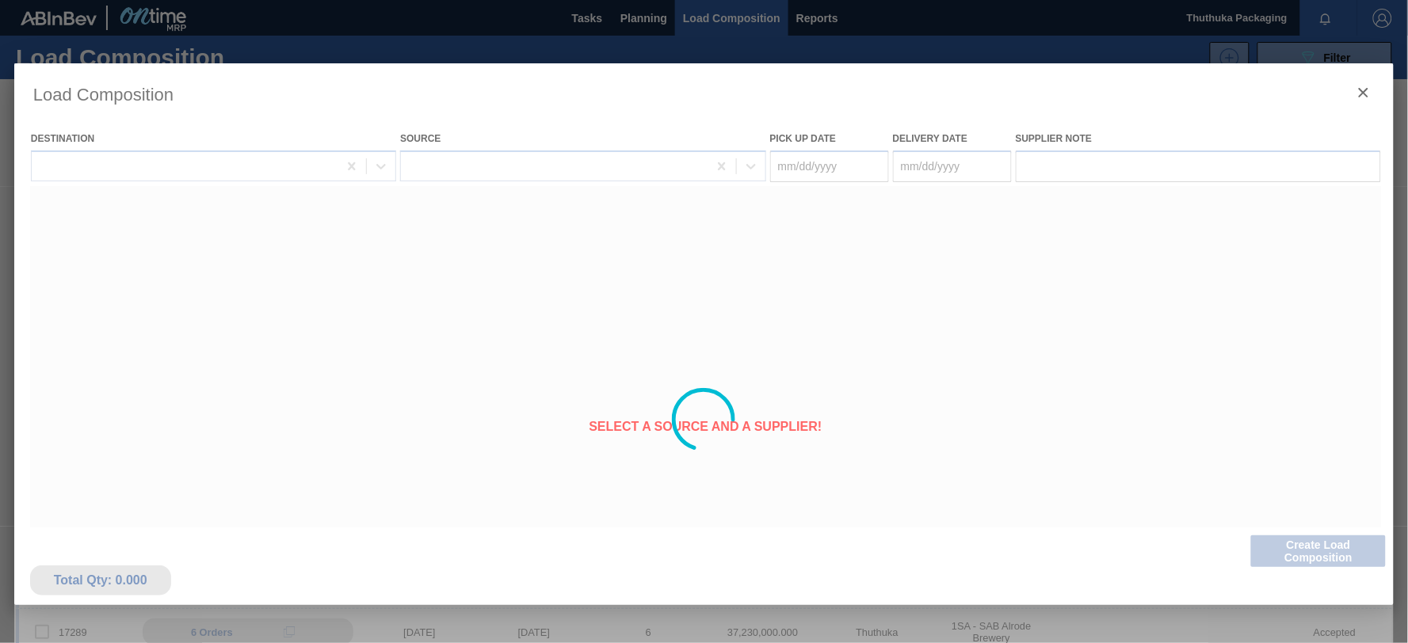
type Date "[DATE]"
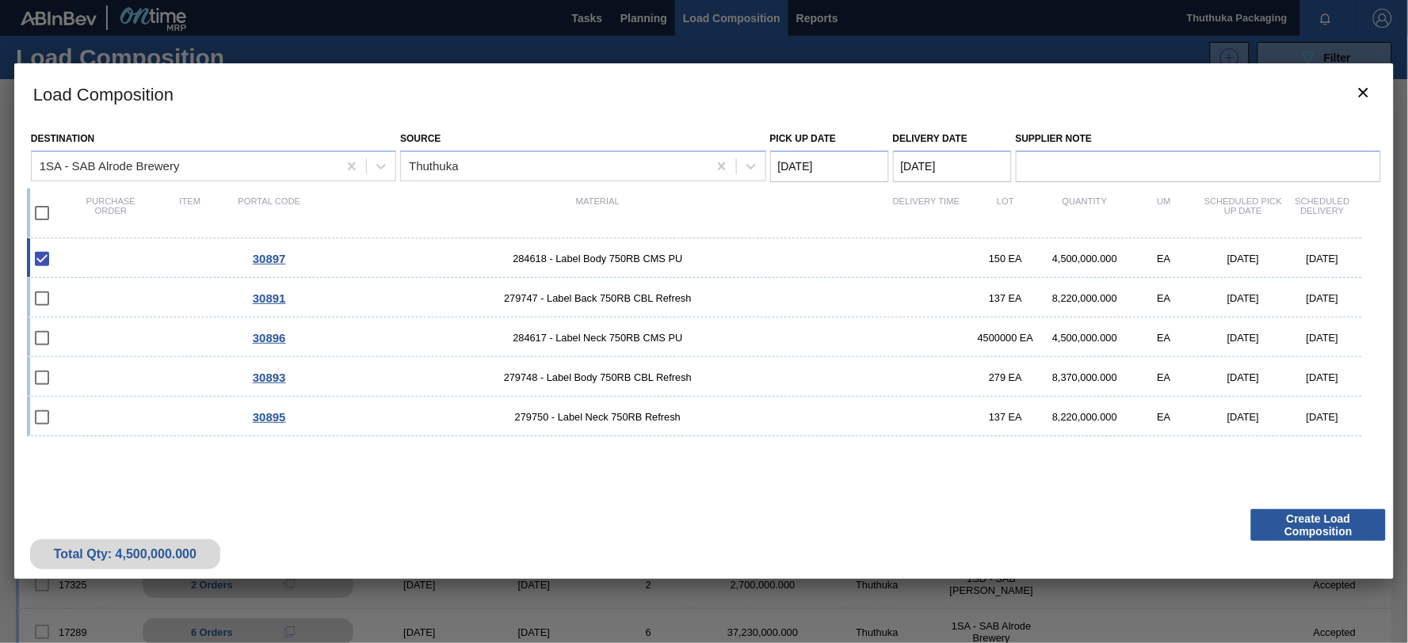
click at [44, 214] on input "checkbox" at bounding box center [41, 213] width 33 height 33
checkbox input "true"
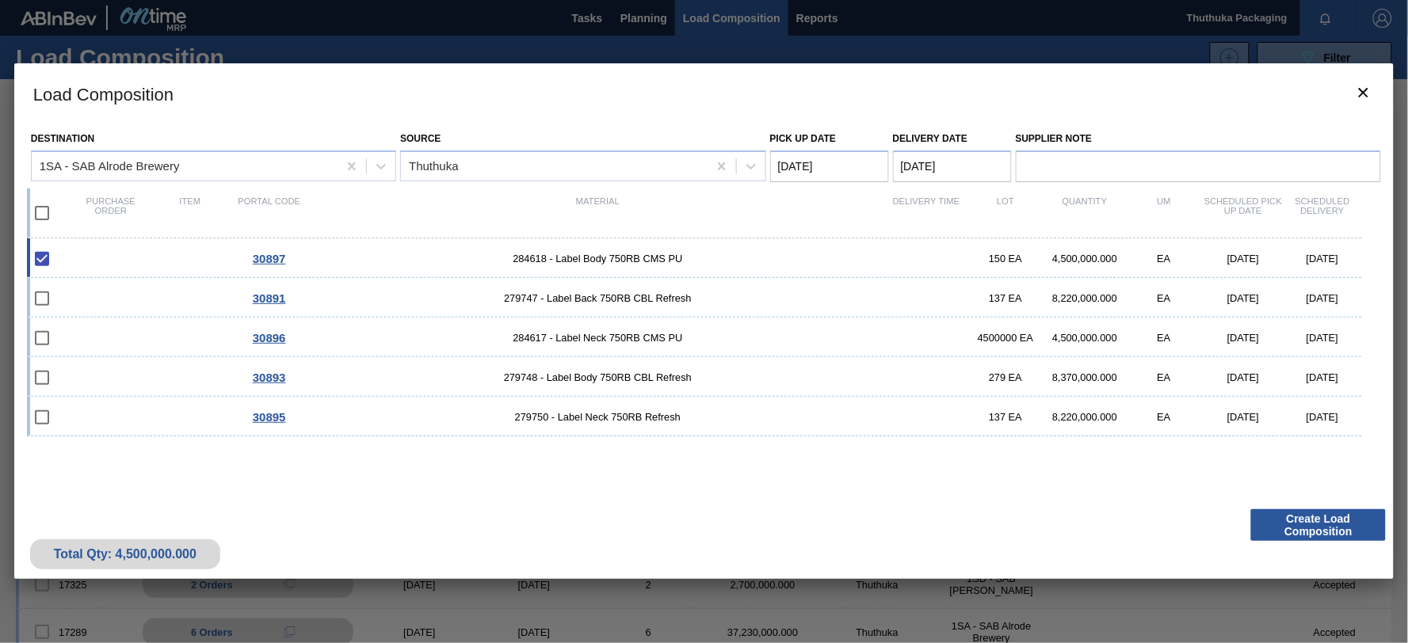
checkbox input "true"
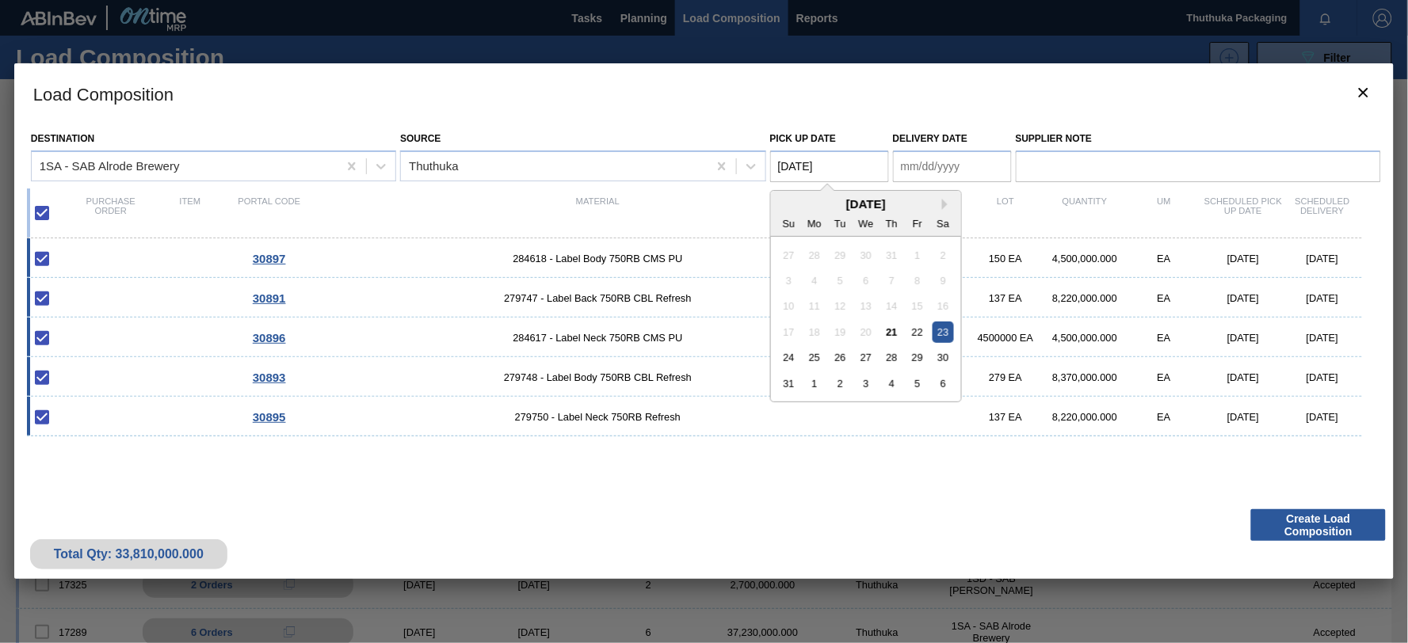
click at [881, 163] on Date "[DATE]" at bounding box center [829, 167] width 119 height 32
click at [898, 328] on div "21" at bounding box center [891, 332] width 21 height 21
type Date "[DATE]"
click at [964, 169] on Date "Delivery Date" at bounding box center [952, 167] width 119 height 32
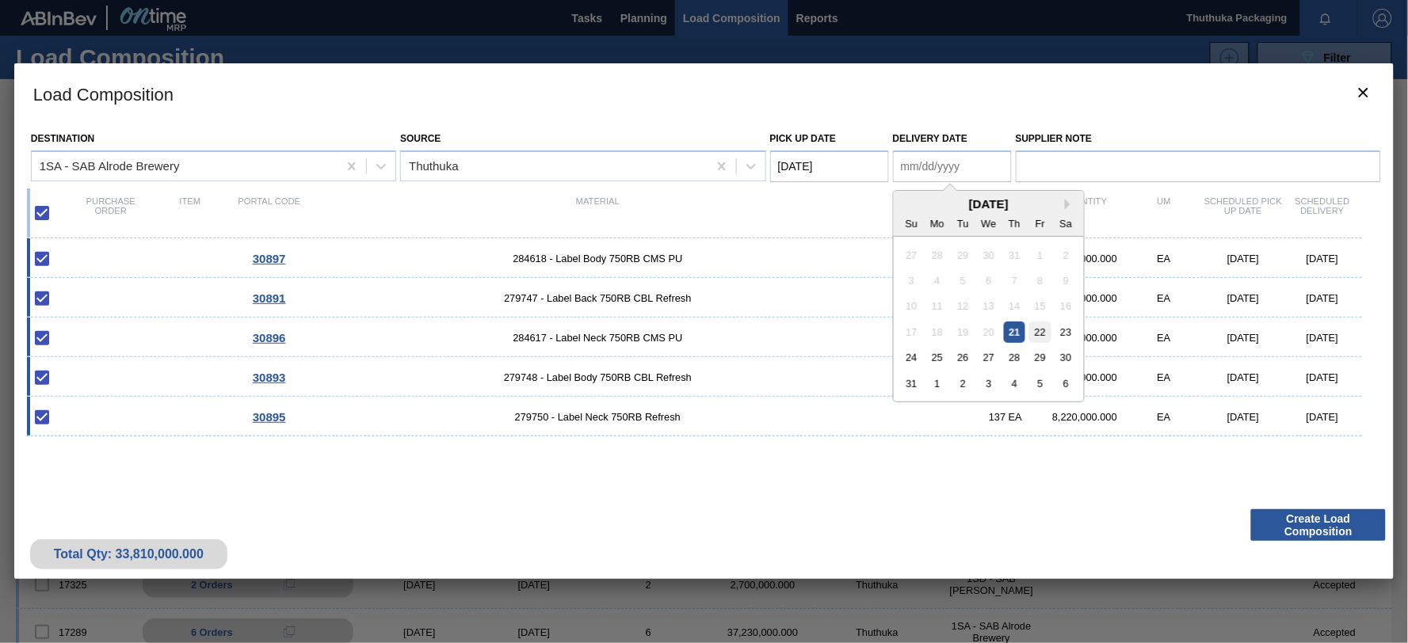
click at [1043, 333] on div "22" at bounding box center [1039, 332] width 21 height 21
type Date "[DATE]"
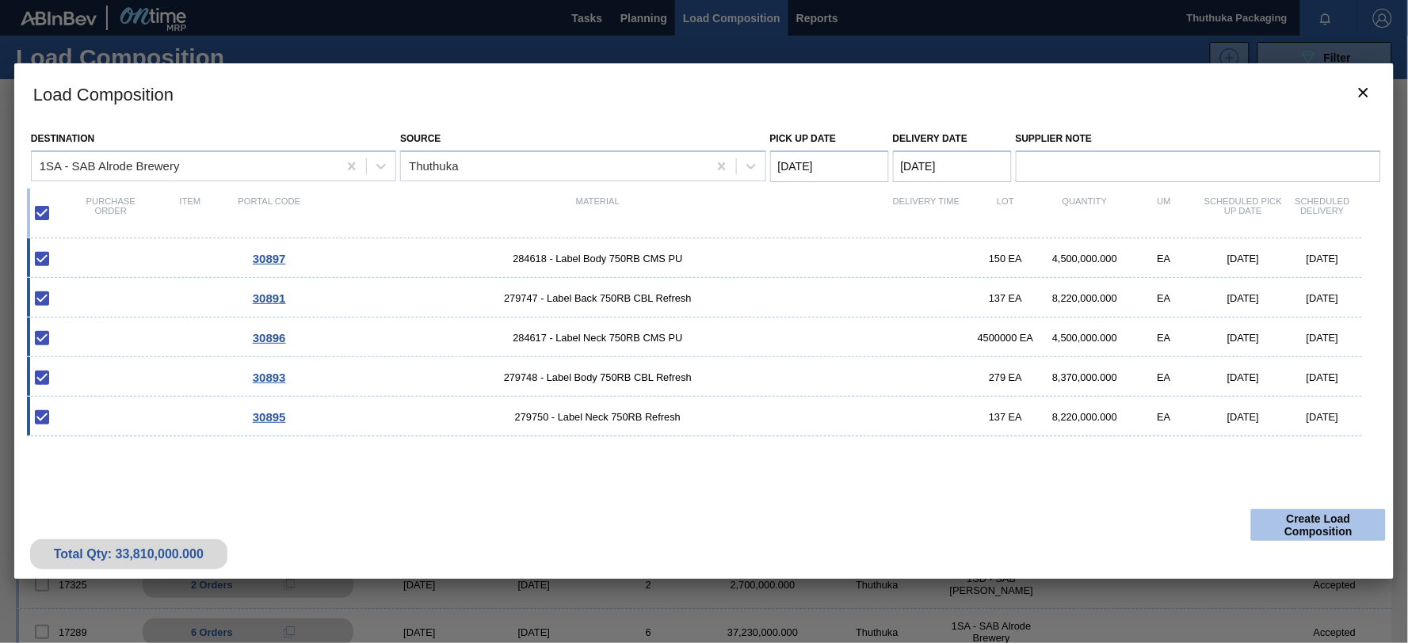
click at [1342, 521] on button "Create Load Composition" at bounding box center [1318, 526] width 135 height 32
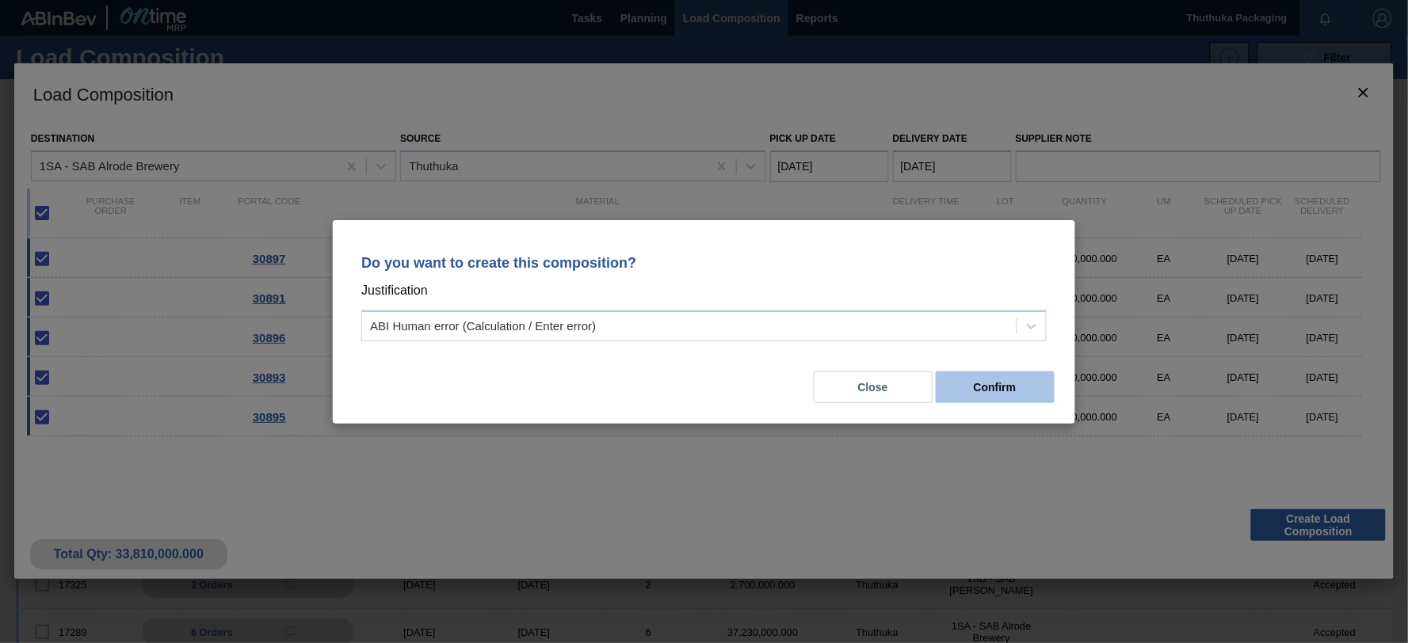
click at [1014, 388] on button "Confirm" at bounding box center [995, 388] width 119 height 32
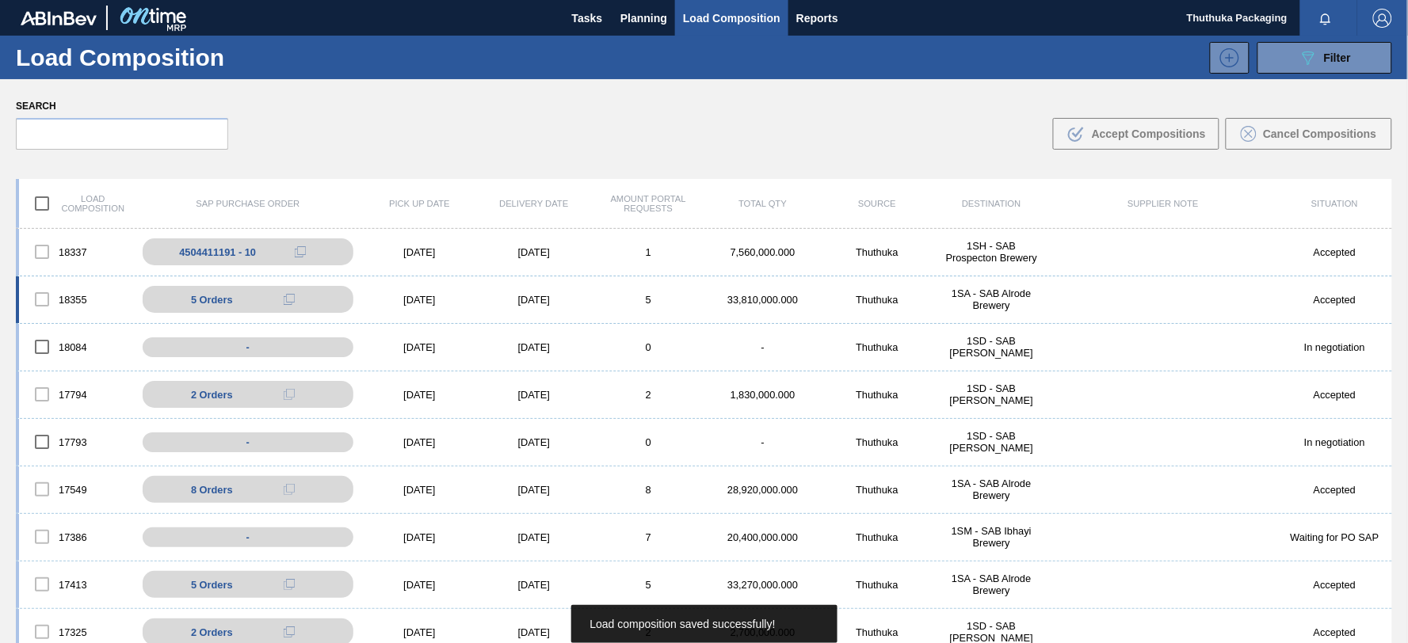
click at [979, 300] on div "1SA - SAB Alrode Brewery" at bounding box center [991, 300] width 114 height 24
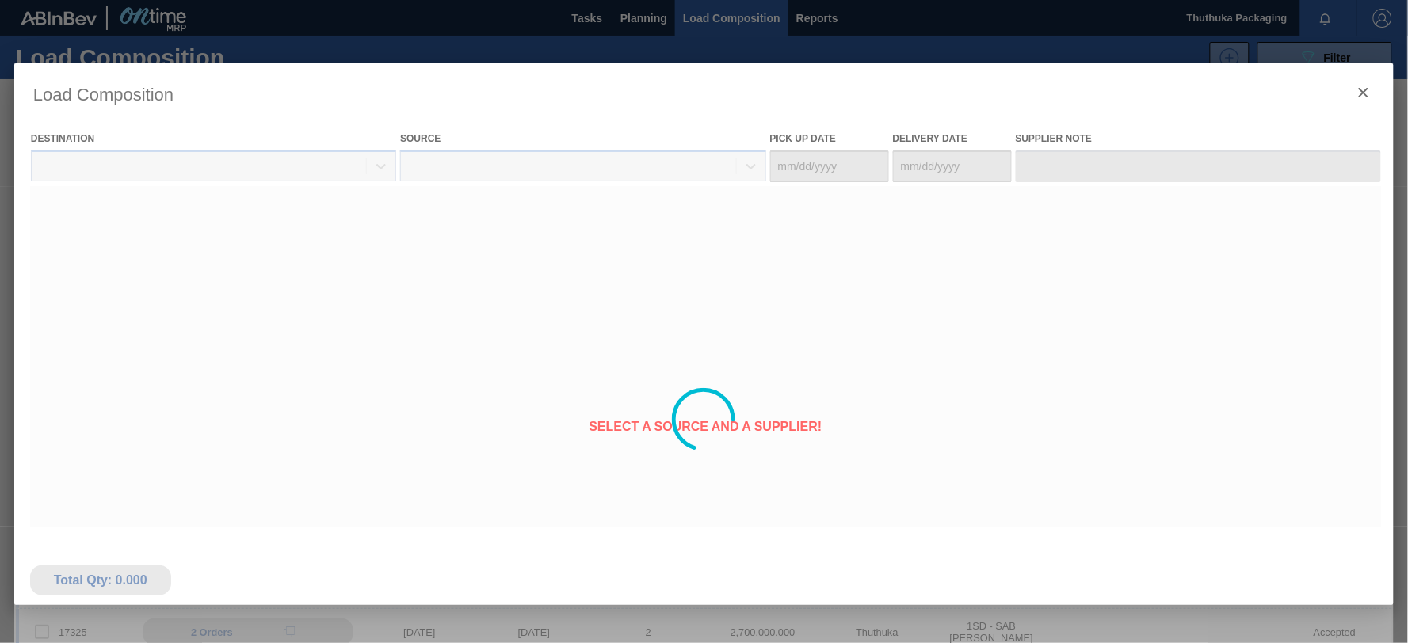
type Date "[DATE]"
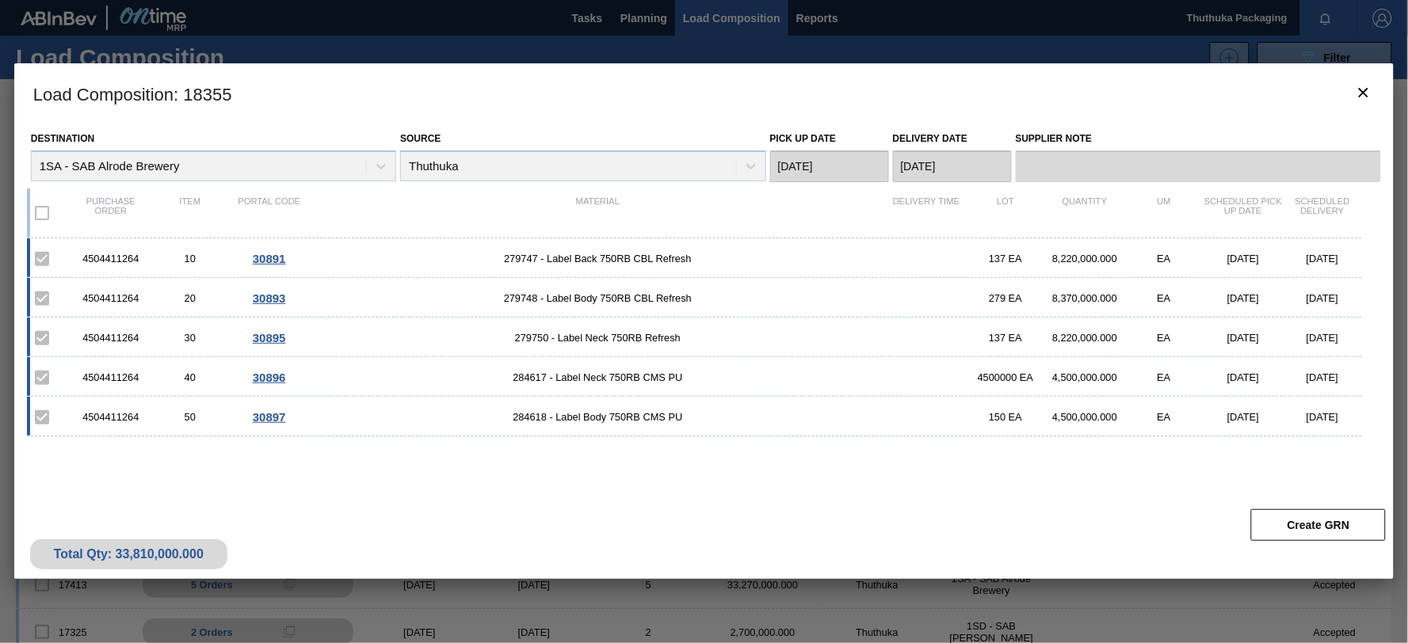
click at [94, 256] on div "4504411264" at bounding box center [110, 259] width 79 height 12
copy div "4504411264"
click at [510, 259] on span "279747 - Label Back 750RB CBL Refresh" at bounding box center [598, 259] width 578 height 12
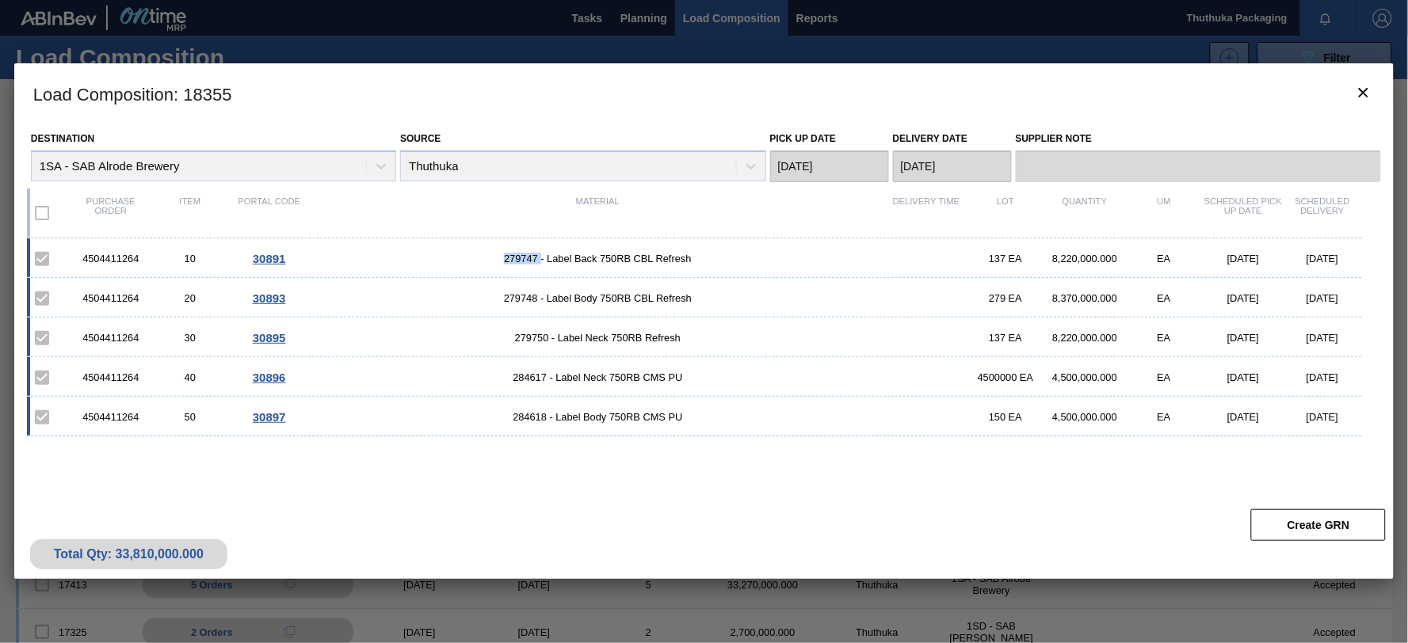
copy span "279747"
click at [518, 299] on span "279748 - Label Body 750RB CBL Refresh" at bounding box center [598, 298] width 578 height 12
copy span "279748"
click at [531, 338] on span "279750 - Label Neck 750RB Refresh" at bounding box center [598, 338] width 578 height 12
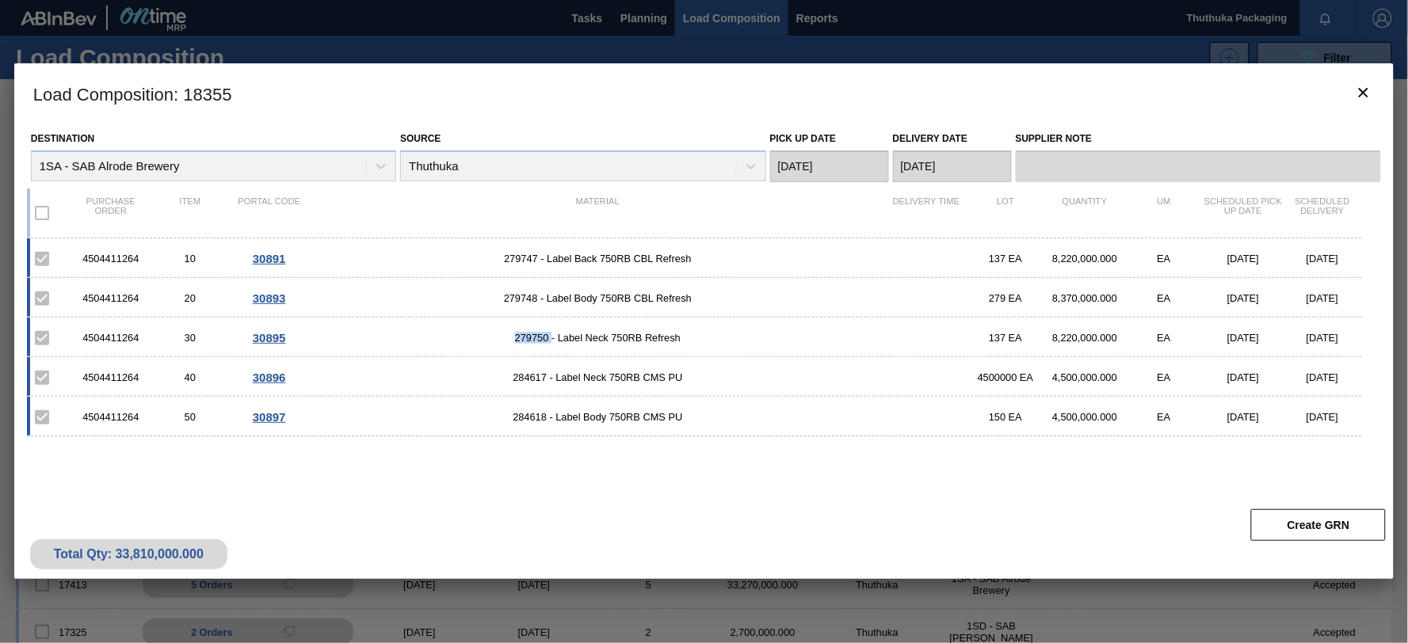
click at [531, 338] on span "279750 - Label Neck 750RB Refresh" at bounding box center [598, 338] width 578 height 12
copy span "279750"
click at [528, 371] on div "4504411264 40 30896 284617 - Label Neck 750RB CMS PU 4500000 EA 4,500,000.000 E…" at bounding box center [694, 377] width 1335 height 40
copy span "284617"
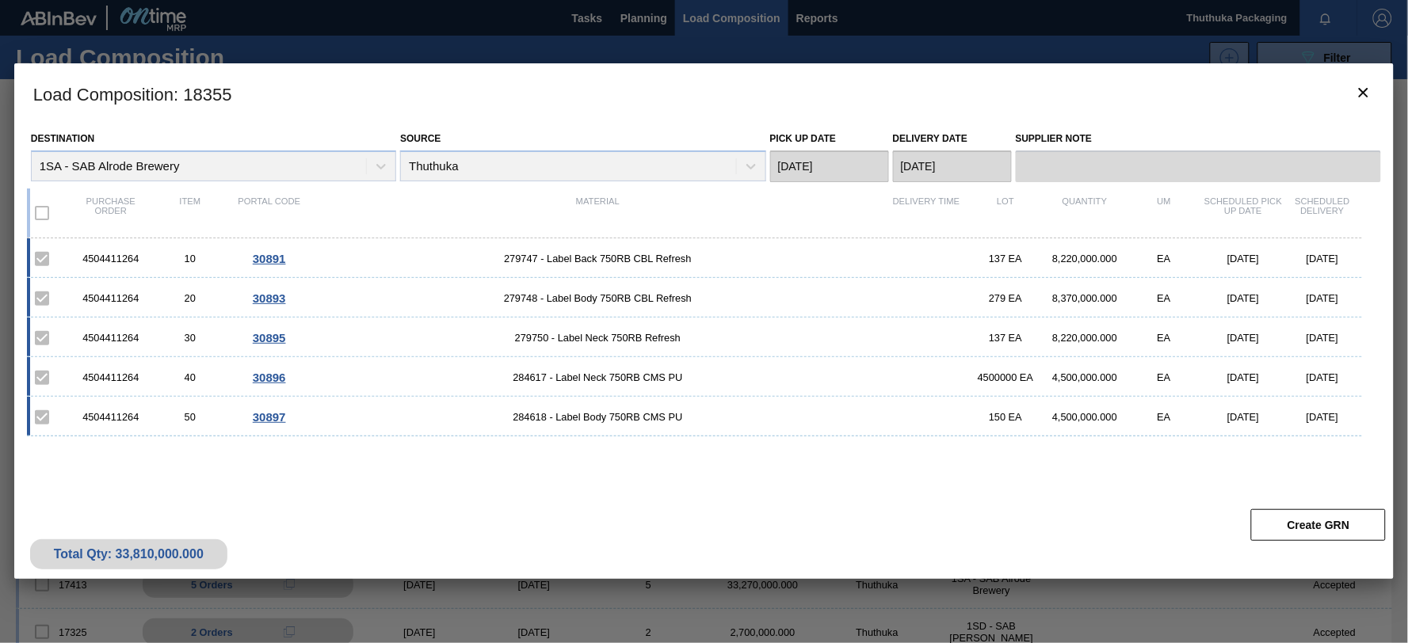
click at [540, 418] on span "284618 - Label Body 750RB CMS PU" at bounding box center [598, 417] width 578 height 12
copy span "284618"
click at [1369, 93] on icon "botão de ícone" at bounding box center [1363, 92] width 19 height 19
